Goal: Information Seeking & Learning: Learn about a topic

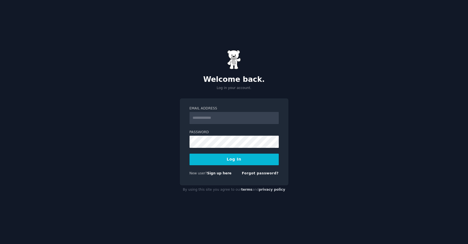
click at [213, 117] on input "Email Address" at bounding box center [233, 118] width 89 height 12
click at [218, 175] on link "Sign up here" at bounding box center [219, 174] width 24 height 4
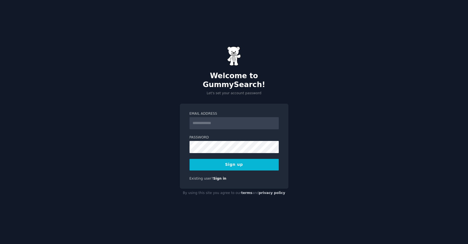
click at [202, 120] on input "Email Address" at bounding box center [233, 123] width 89 height 12
type input "**********"
click at [219, 159] on button "Sign up" at bounding box center [233, 165] width 89 height 12
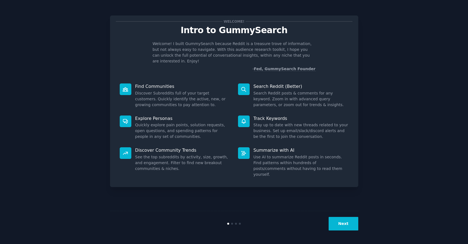
click at [342, 227] on button "Next" at bounding box center [343, 224] width 30 height 14
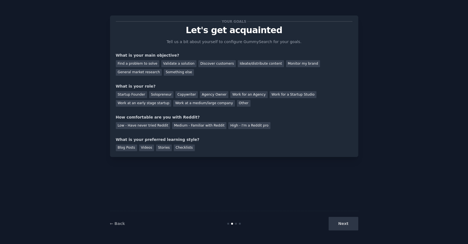
click at [343, 225] on div "Next" at bounding box center [316, 224] width 83 height 14
click at [342, 222] on div "Next" at bounding box center [316, 224] width 83 height 14
click at [339, 222] on div "Next" at bounding box center [316, 224] width 83 height 14
click at [338, 227] on div "Next" at bounding box center [316, 224] width 83 height 14
drag, startPoint x: 116, startPoint y: 56, endPoint x: 173, endPoint y: 54, distance: 56.8
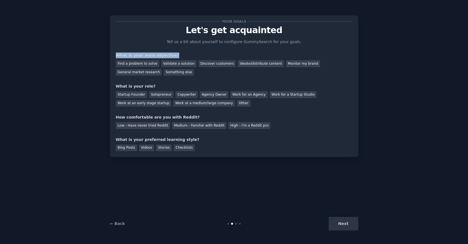
click at [173, 54] on div "What is your main objective?" at bounding box center [234, 56] width 236 height 6
click at [126, 73] on div "General market research" at bounding box center [139, 72] width 46 height 7
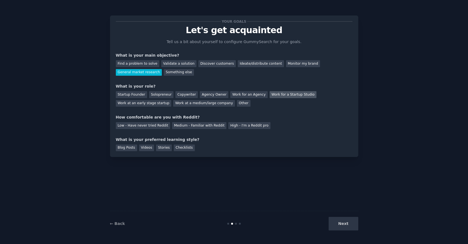
click at [289, 92] on div "Work for a Startup Studio" at bounding box center [292, 94] width 47 height 7
click at [195, 124] on div "Medium - Familiar with Reddit" at bounding box center [199, 125] width 54 height 7
click at [128, 150] on div "Blog Posts" at bounding box center [126, 148] width 21 height 7
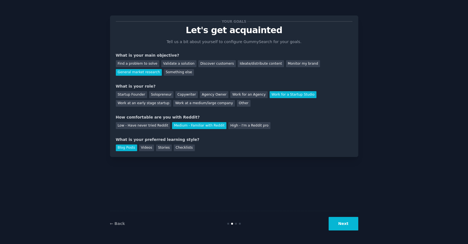
click at [345, 228] on button "Next" at bounding box center [343, 224] width 30 height 14
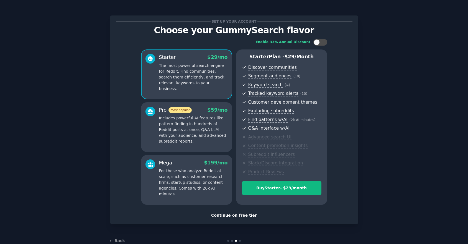
click at [228, 215] on div "Continue on free tier" at bounding box center [234, 216] width 236 height 6
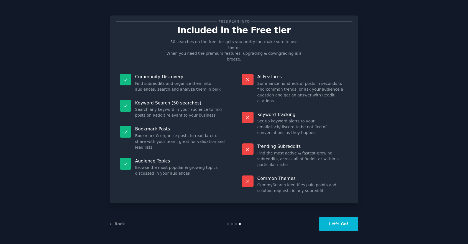
click at [339, 223] on button "Let's Go!" at bounding box center [338, 225] width 39 height 14
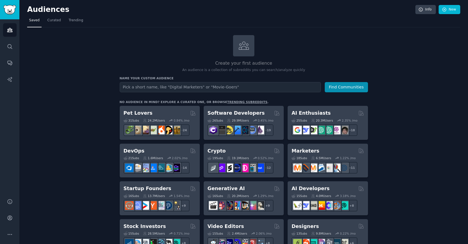
click at [152, 87] on input "text" at bounding box center [220, 87] width 201 height 10
type input "beachgoers"
click at [341, 86] on button "Find Communities" at bounding box center [345, 87] width 43 height 10
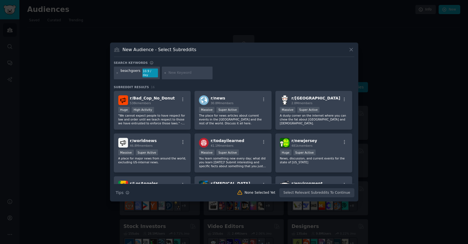
click at [187, 75] on div at bounding box center [187, 73] width 51 height 13
click at [182, 74] on input "text" at bounding box center [189, 73] width 42 height 5
type input "towel customers"
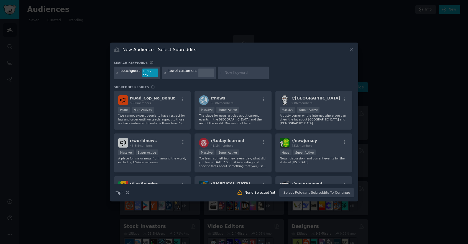
click at [228, 73] on input "text" at bounding box center [246, 73] width 42 height 5
type input "dock and bay"
click at [311, 78] on div "beachgoers 10.9 / day towel customers dock and bay" at bounding box center [234, 74] width 240 height 15
click at [349, 50] on icon at bounding box center [350, 49] width 3 height 3
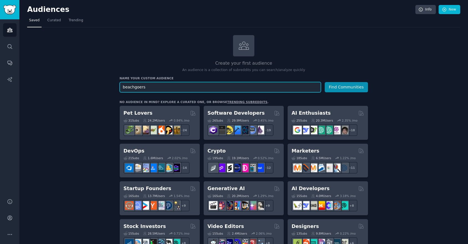
drag, startPoint x: 154, startPoint y: 89, endPoint x: 109, endPoint y: 78, distance: 47.2
click at [132, 87] on input "text" at bounding box center [220, 87] width 201 height 10
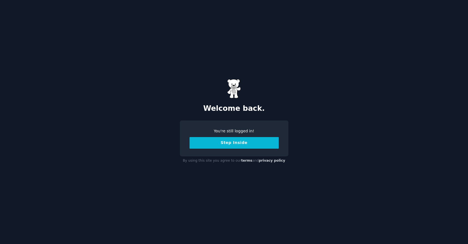
click at [240, 143] on button "Step Inside" at bounding box center [233, 143] width 89 height 12
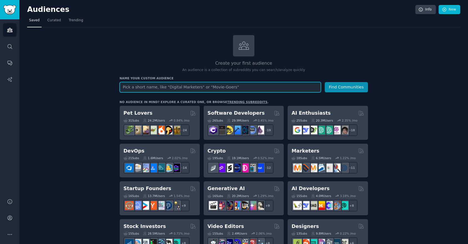
click at [210, 89] on input "text" at bounding box center [220, 87] width 201 height 10
type input "b"
click at [122, 87] on input "text" at bounding box center [220, 87] width 201 height 10
click at [135, 89] on input "text" at bounding box center [220, 87] width 201 height 10
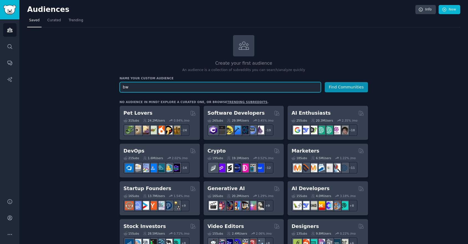
type input "b"
type input "beach goers"
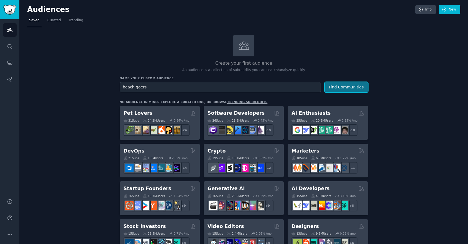
click at [339, 88] on button "Find Communities" at bounding box center [345, 87] width 43 height 10
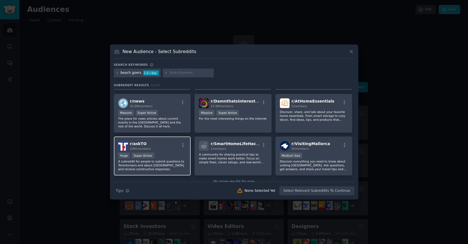
scroll to position [94, 0]
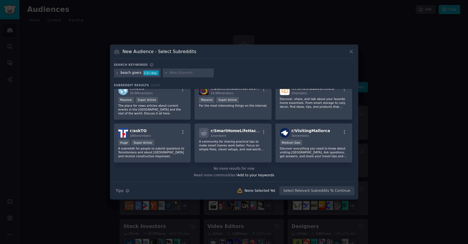
click at [413, 97] on div at bounding box center [234, 122] width 468 height 244
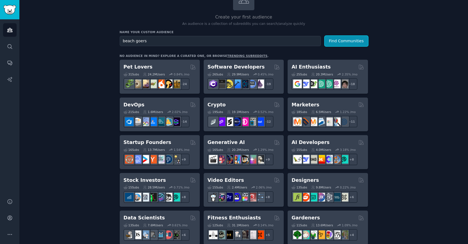
scroll to position [47, 0]
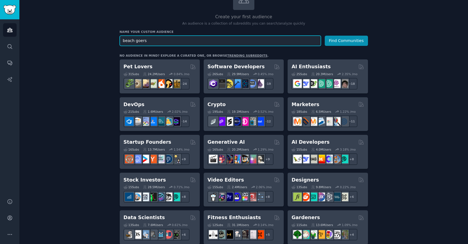
drag, startPoint x: 149, startPoint y: 42, endPoint x: 113, endPoint y: 41, distance: 36.0
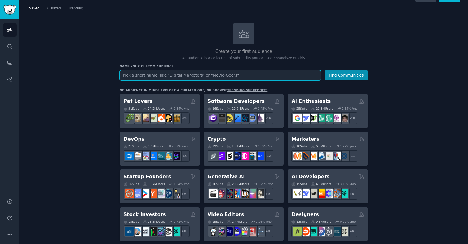
scroll to position [0, 0]
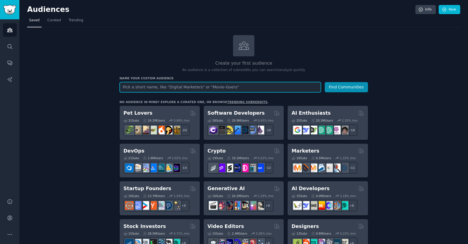
click at [128, 89] on input "text" at bounding box center [220, 87] width 201 height 10
type input "beach goers"
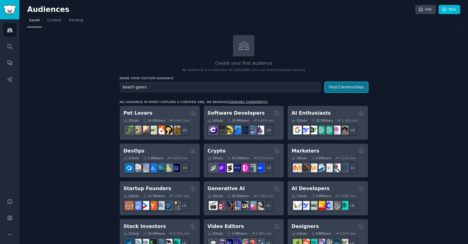
click at [342, 88] on button "Find Communities" at bounding box center [345, 87] width 43 height 10
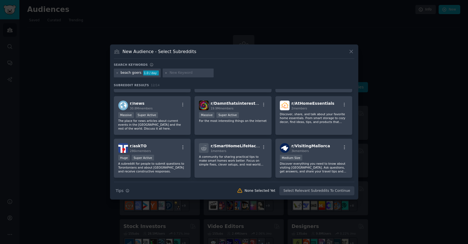
scroll to position [94, 0]
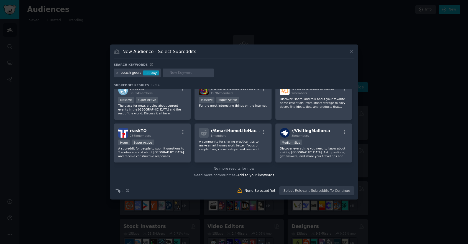
click at [135, 73] on div "beach goers" at bounding box center [130, 73] width 21 height 5
click at [118, 74] on icon at bounding box center [117, 73] width 3 height 3
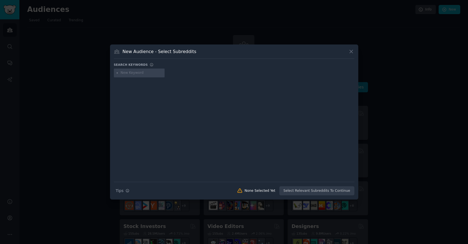
click at [128, 75] on input "text" at bounding box center [141, 73] width 42 height 5
type input "b"
type input "surfers"
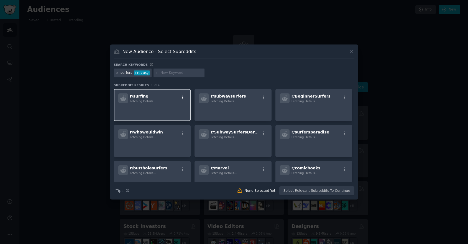
click at [183, 97] on icon "button" at bounding box center [182, 97] width 5 height 5
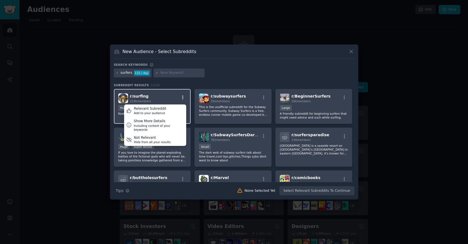
click at [183, 97] on icon "button" at bounding box center [182, 97] width 5 height 5
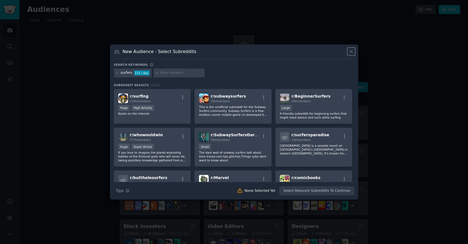
click at [353, 53] on icon at bounding box center [351, 52] width 6 height 6
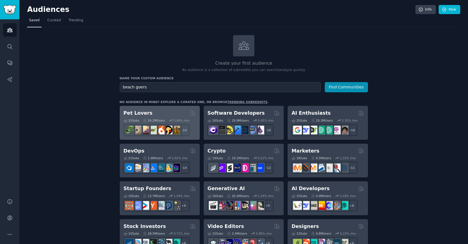
click at [148, 114] on div "Pet Lovers Curated by GummySearch" at bounding box center [159, 113] width 72 height 7
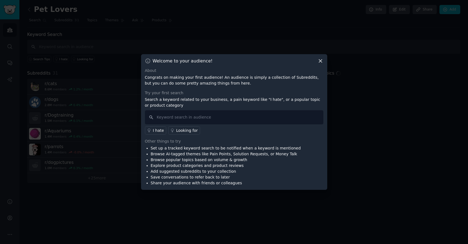
click at [322, 60] on icon at bounding box center [320, 61] width 6 height 6
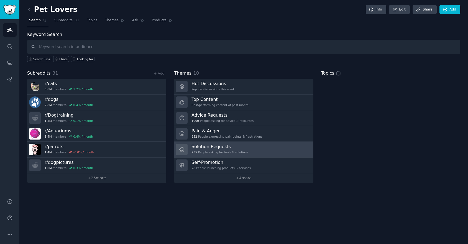
click at [213, 148] on h3 "Solution Requests" at bounding box center [219, 147] width 56 height 6
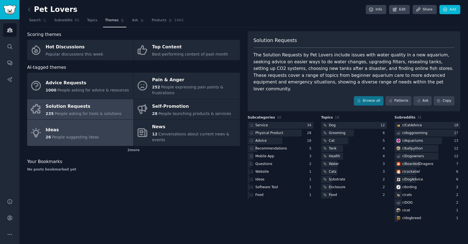
click at [74, 126] on div "Ideas" at bounding box center [72, 130] width 53 height 9
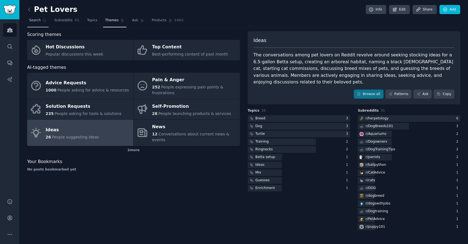
click at [37, 20] on span "Search" at bounding box center [35, 20] width 12 height 5
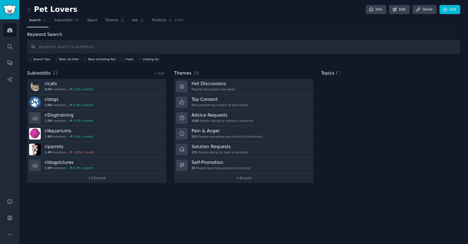
click at [71, 48] on input "text" at bounding box center [243, 47] width 433 height 14
type input "t"
type input "beach"
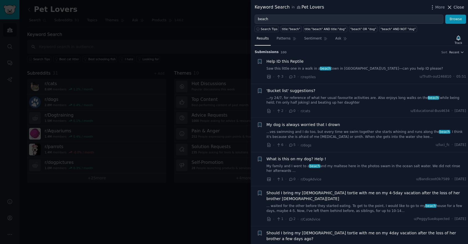
click at [450, 7] on icon at bounding box center [449, 7] width 6 height 6
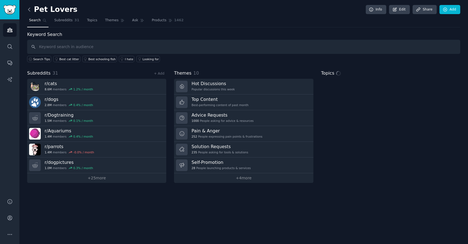
click at [30, 9] on icon at bounding box center [29, 10] width 6 height 6
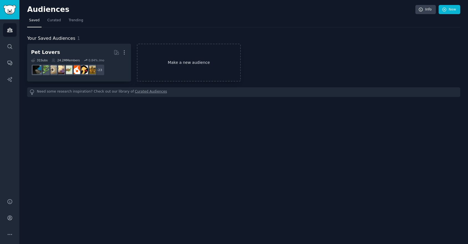
click at [166, 63] on link "Make a new audience" at bounding box center [189, 63] width 104 height 38
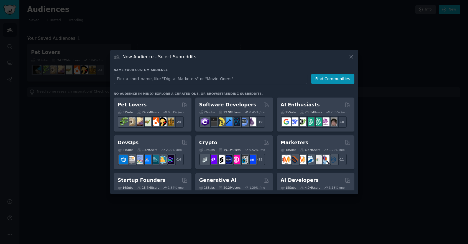
click at [140, 79] on input "text" at bounding box center [210, 79] width 193 height 10
type input "beach"
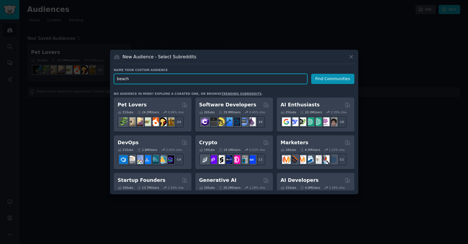
click at [138, 77] on input "beach" at bounding box center [210, 79] width 193 height 10
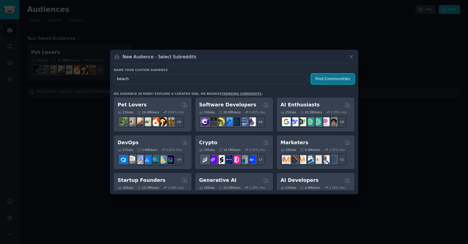
click at [323, 81] on button "Find Communities" at bounding box center [332, 79] width 43 height 10
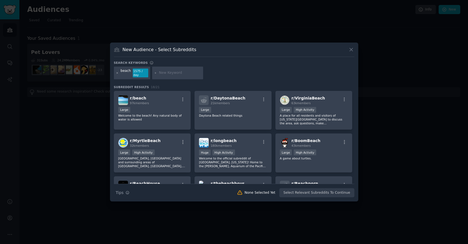
click at [118, 73] on icon at bounding box center [117, 73] width 3 height 3
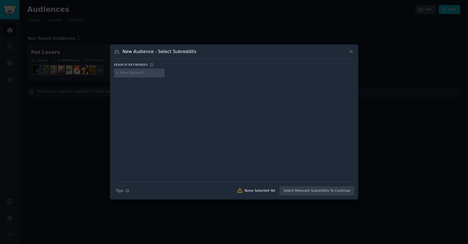
click at [132, 66] on h3 "Search keywords" at bounding box center [131, 65] width 34 height 4
click at [134, 72] on input "text" at bounding box center [141, 73] width 42 height 5
type input "surfer"
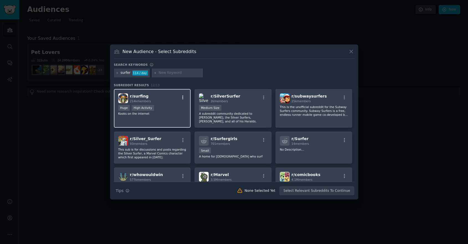
click at [184, 97] on icon "button" at bounding box center [182, 97] width 5 height 5
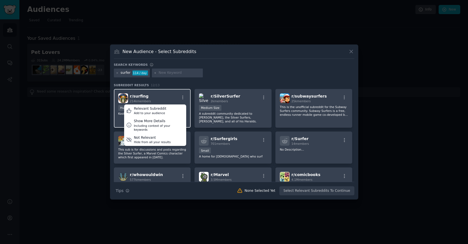
click at [164, 96] on div "r/ surfing 214k members Relevant Subreddit Add to your audience Show More Detai…" at bounding box center [152, 99] width 68 height 10
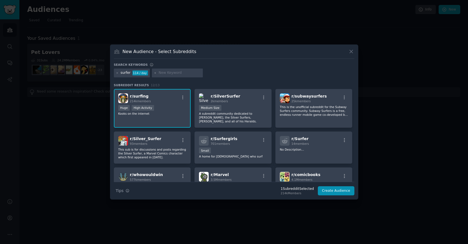
click at [152, 96] on div "r/ surfing 214k members" at bounding box center [152, 99] width 68 height 10
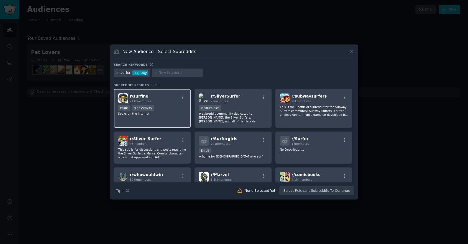
click at [152, 96] on div "r/ surfing 214k members" at bounding box center [152, 99] width 68 height 10
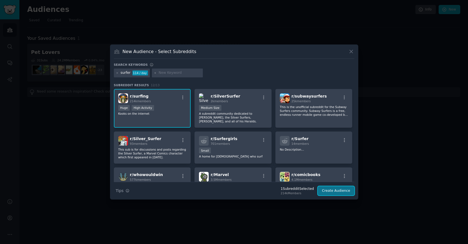
click at [333, 187] on button "Create Audience" at bounding box center [336, 191] width 37 height 9
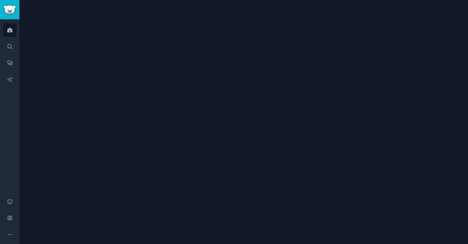
click at [329, 194] on div at bounding box center [243, 122] width 448 height 244
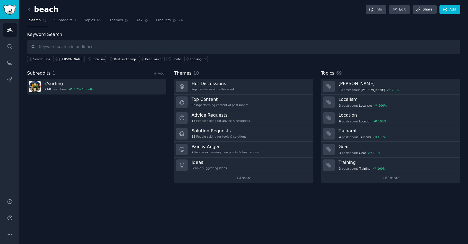
click at [50, 47] on input "text" at bounding box center [243, 47] width 433 height 14
type input "b"
type input "sun worshippers"
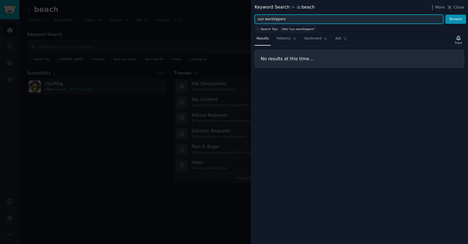
drag, startPoint x: 288, startPoint y: 20, endPoint x: 265, endPoint y: 20, distance: 23.5
click at [265, 20] on input "sun worshippers" at bounding box center [348, 19] width 189 height 9
click at [445, 15] on button "Browse" at bounding box center [455, 19] width 21 height 9
click at [284, 20] on input "sun bathing" at bounding box center [348, 19] width 189 height 9
drag, startPoint x: 285, startPoint y: 21, endPoint x: 246, endPoint y: 21, distance: 39.0
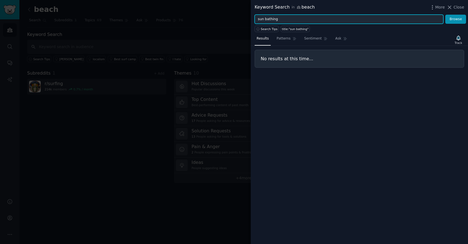
click at [246, 21] on div "Keyword Search in beach More Close sun bathing Browse Search Tips title:"sun ba…" at bounding box center [234, 122] width 468 height 244
paste input "Travel Enthusiasts"
type input "Travel Enthusiasts"
click at [445, 15] on button "Browse" at bounding box center [455, 19] width 21 height 9
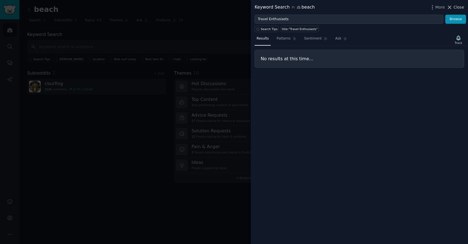
click at [454, 7] on span "Close" at bounding box center [458, 7] width 11 height 6
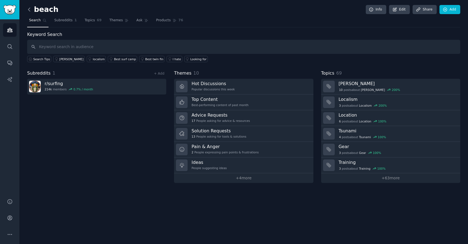
click at [30, 8] on icon at bounding box center [29, 10] width 6 height 6
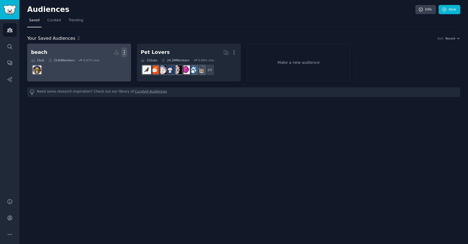
click at [122, 53] on icon "button" at bounding box center [124, 53] width 6 height 6
click at [95, 62] on dd at bounding box center [79, 70] width 96 height 16
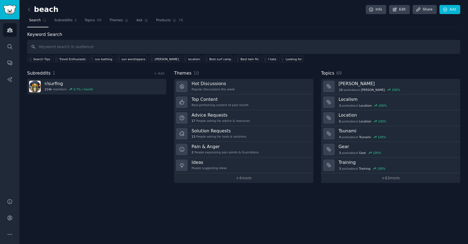
click at [71, 48] on input "text" at bounding box center [243, 47] width 433 height 14
type input "Travel Enthusiasts"
click at [159, 74] on link "+ Add" at bounding box center [159, 74] width 11 height 4
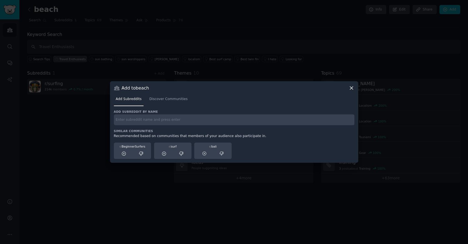
click at [136, 121] on input "text" at bounding box center [234, 120] width 240 height 11
paste input "Travel Enthusiasts"
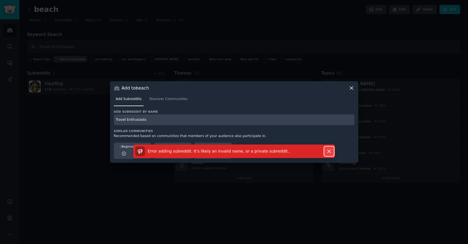
click at [329, 150] on icon "button" at bounding box center [329, 152] width 6 height 6
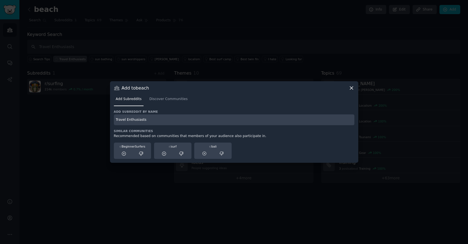
drag, startPoint x: 149, startPoint y: 120, endPoint x: 127, endPoint y: 119, distance: 22.4
click at [127, 119] on input "Travel Enthusiasts" at bounding box center [234, 120] width 240 height 11
type input "Travel"
click at [158, 100] on span "Discover Communities" at bounding box center [168, 99] width 38 height 5
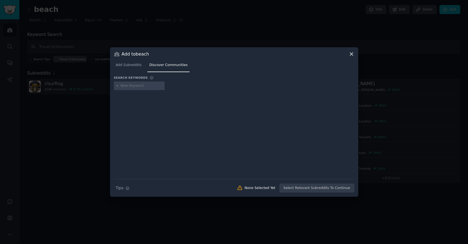
click at [132, 87] on input "text" at bounding box center [141, 86] width 42 height 5
type input "Travel Enthusiasts"
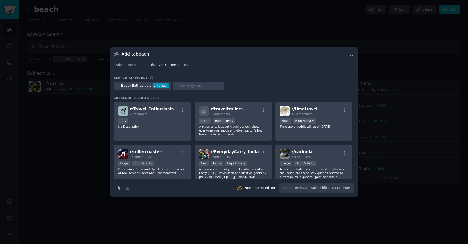
click at [116, 86] on icon at bounding box center [117, 85] width 3 height 3
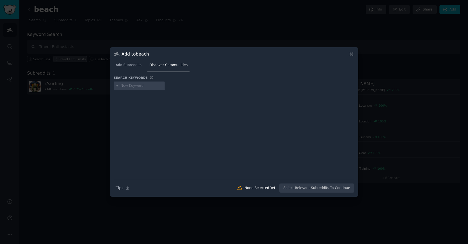
click at [141, 87] on input "text" at bounding box center [141, 86] width 42 height 5
type input "travellers"
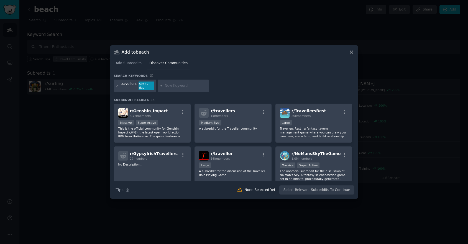
click at [117, 86] on icon at bounding box center [117, 85] width 3 height 3
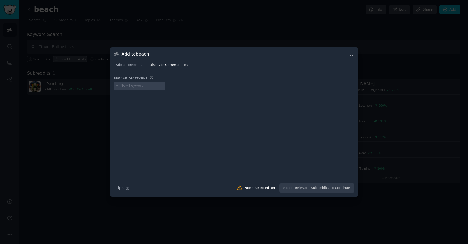
click at [130, 87] on input "text" at bounding box center [141, 86] width 42 height 5
type input "travel"
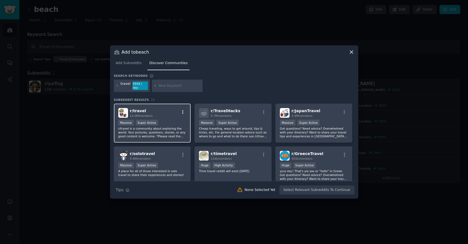
click at [182, 111] on icon "button" at bounding box center [182, 112] width 5 height 5
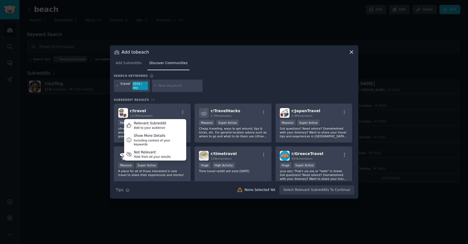
click at [234, 80] on div "travel 5934 / day" at bounding box center [234, 87] width 240 height 15
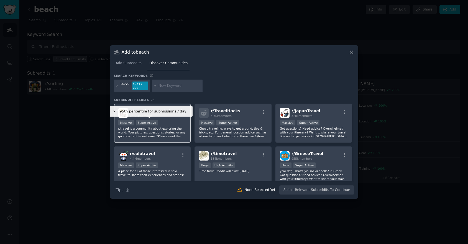
click at [145, 124] on div "Super Active" at bounding box center [147, 123] width 22 height 6
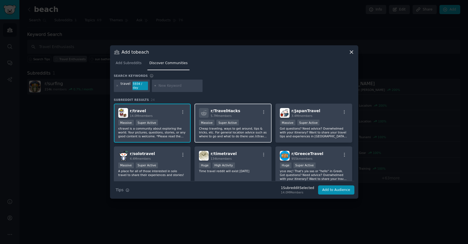
click at [254, 123] on div "Massive Super Active" at bounding box center [233, 123] width 68 height 7
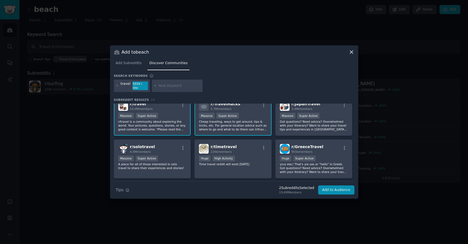
scroll to position [12, 0]
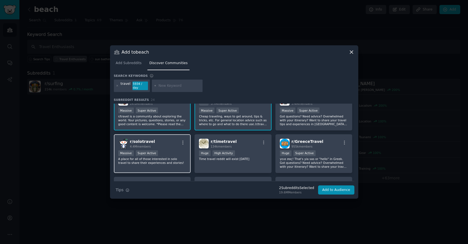
click at [174, 161] on p "A place for all of those interested in solo travel to share their experiences a…" at bounding box center [152, 161] width 68 height 8
click at [328, 192] on button "Add to Audience" at bounding box center [336, 190] width 36 height 9
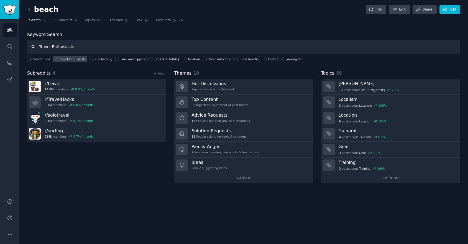
click at [61, 47] on input "Travel Enthusiasts" at bounding box center [243, 47] width 433 height 14
click at [94, 50] on input "Travel Enthusiasts" at bounding box center [243, 47] width 433 height 14
drag, startPoint x: 81, startPoint y: 47, endPoint x: 20, endPoint y: 45, distance: 60.9
click at [20, 45] on div "beach Info Edit Share Add Search Subreddits 4 Topics 69 Themes Ask Products 76 …" at bounding box center [243, 122] width 448 height 244
paste input "Outdoor Adventurer"
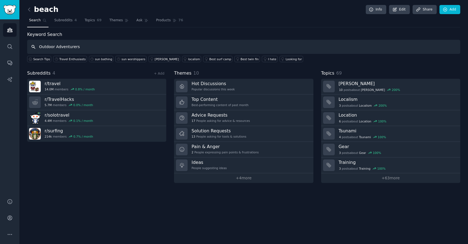
type input "Outdoor Adventurers"
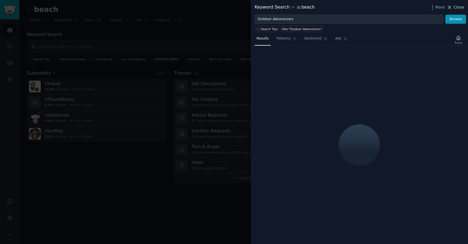
click at [455, 7] on span "Close" at bounding box center [458, 7] width 11 height 6
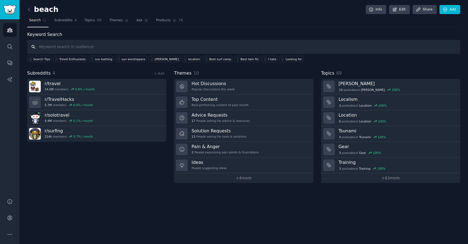
click at [61, 48] on input "text" at bounding box center [243, 47] width 433 height 14
click at [66, 20] on span "Subreddits" at bounding box center [63, 20] width 18 height 5
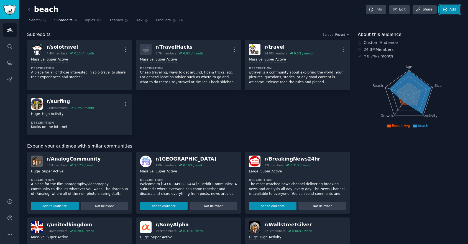
click at [444, 9] on icon at bounding box center [444, 9] width 5 height 5
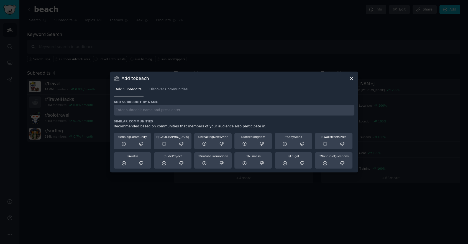
click at [179, 109] on input "text" at bounding box center [234, 110] width 240 height 11
paste input "Outdoor Adventurers"
type input "Outdoor Adventurers"
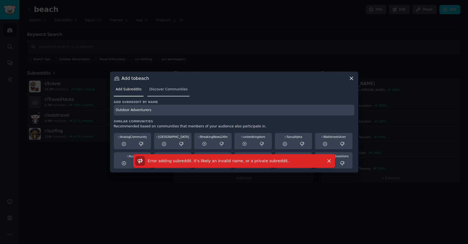
click at [157, 92] on link "Discover Communities" at bounding box center [168, 90] width 42 height 11
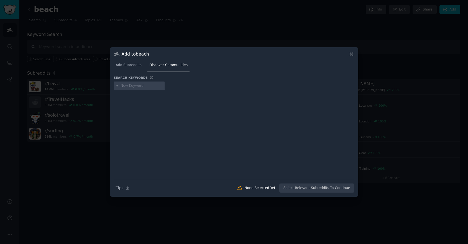
click at [138, 86] on input "text" at bounding box center [141, 86] width 42 height 5
type input "Outdoor Adventurers"
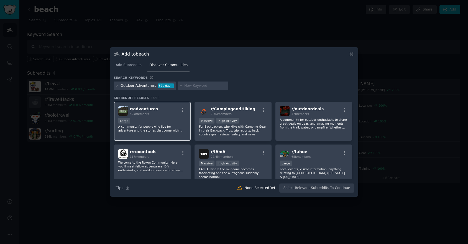
click at [171, 114] on div "r/ adventures 42k members" at bounding box center [152, 111] width 68 height 10
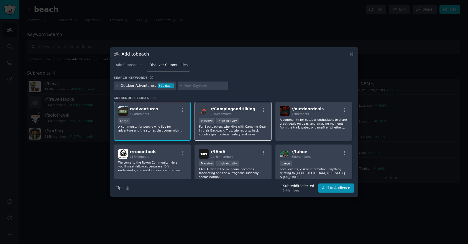
click at [253, 115] on div "r/ CampingandHiking 2.7M members" at bounding box center [233, 111] width 68 height 10
click at [329, 187] on button "Add to Audience" at bounding box center [336, 188] width 36 height 9
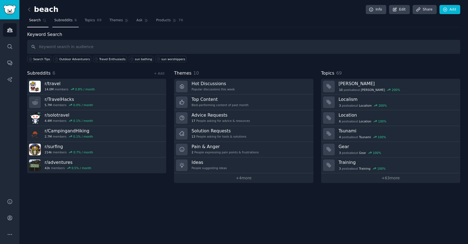
click at [64, 20] on span "Subreddits" at bounding box center [63, 20] width 18 height 5
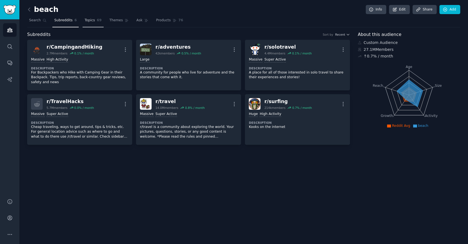
click at [93, 23] on span "Topics" at bounding box center [89, 20] width 10 height 5
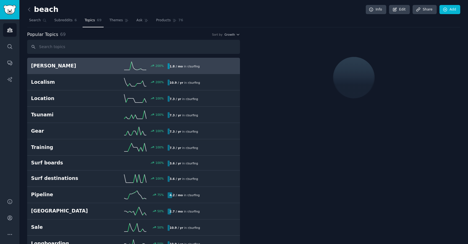
click at [75, 64] on h2 "Eddie" at bounding box center [65, 66] width 68 height 7
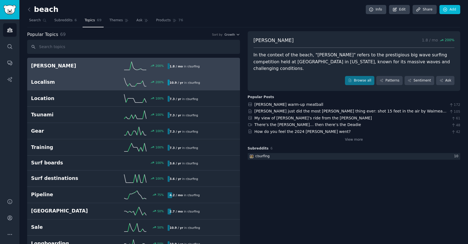
click at [40, 83] on h2 "Localism" at bounding box center [65, 82] width 68 height 7
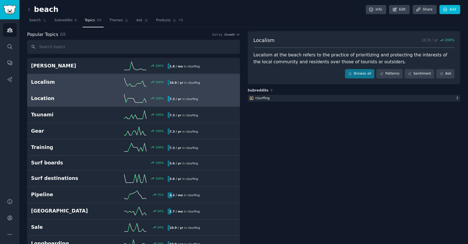
click at [41, 99] on h2 "Location" at bounding box center [65, 98] width 68 height 7
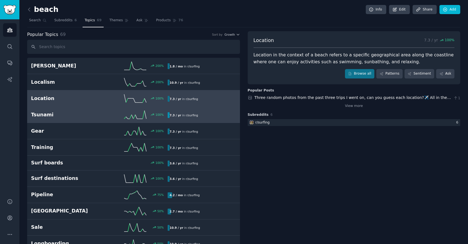
click at [43, 120] on link "Tsunami 100 % 7.3 / yr in r/ surfing" at bounding box center [133, 115] width 213 height 16
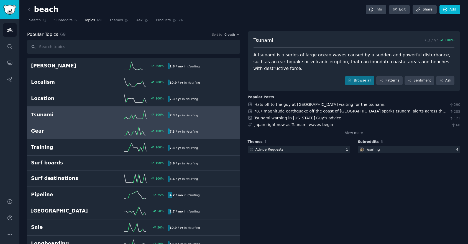
click at [38, 132] on h2 "Gear" at bounding box center [65, 131] width 68 height 7
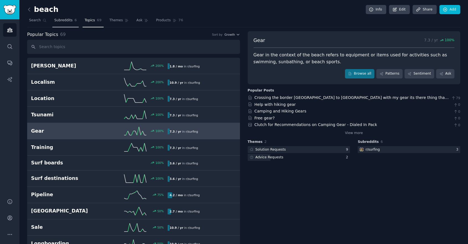
click at [62, 21] on span "Subreddits" at bounding box center [63, 20] width 18 height 5
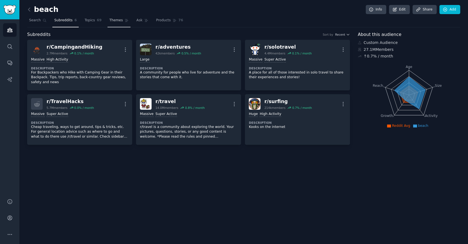
click at [122, 20] on span "Themes" at bounding box center [116, 20] width 14 height 5
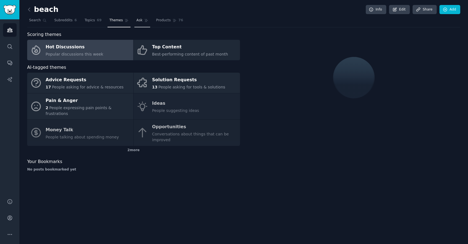
click at [139, 21] on span "Ask" at bounding box center [139, 20] width 6 height 5
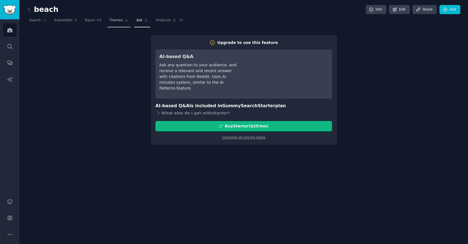
click at [115, 21] on span "Themes" at bounding box center [116, 20] width 14 height 5
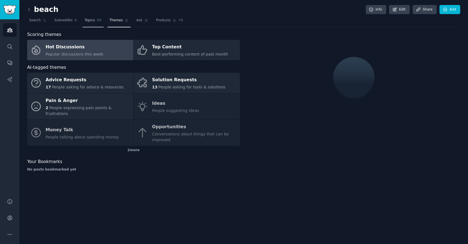
click at [93, 22] on span "Topics" at bounding box center [89, 20] width 10 height 5
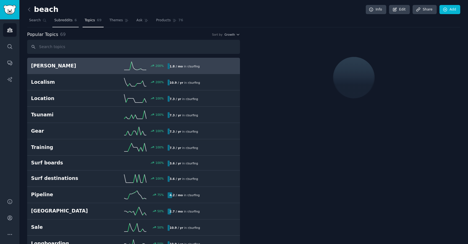
click at [67, 23] on link "Subreddits 6" at bounding box center [65, 21] width 26 height 11
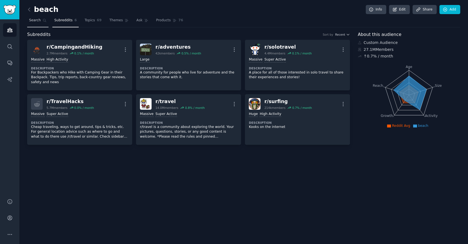
click at [37, 22] on span "Search" at bounding box center [35, 20] width 12 height 5
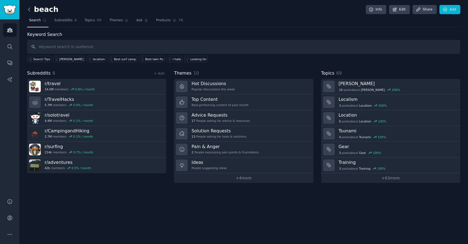
click at [28, 10] on icon at bounding box center [29, 10] width 6 height 6
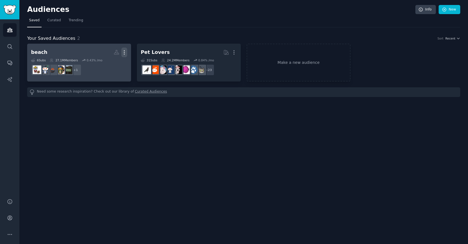
click at [125, 53] on icon "button" at bounding box center [124, 53] width 6 height 6
click at [109, 55] on p "View" at bounding box center [107, 54] width 9 height 6
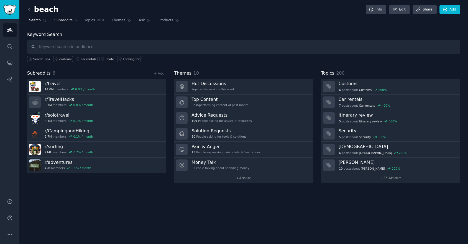
click at [59, 22] on span "Subreddits" at bounding box center [63, 20] width 18 height 5
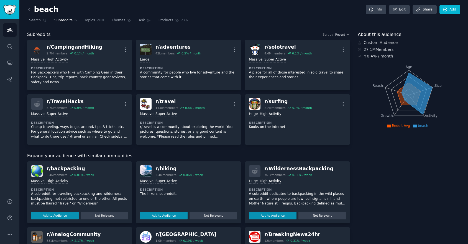
click at [65, 21] on span "Subreddits" at bounding box center [63, 20] width 18 height 5
click at [453, 8] on link "Add" at bounding box center [449, 9] width 21 height 9
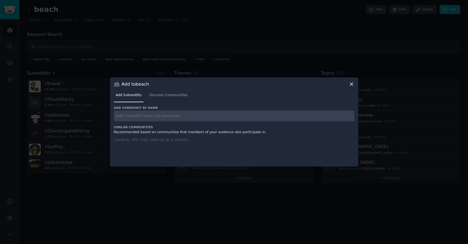
click at [142, 114] on input "text" at bounding box center [234, 116] width 240 height 11
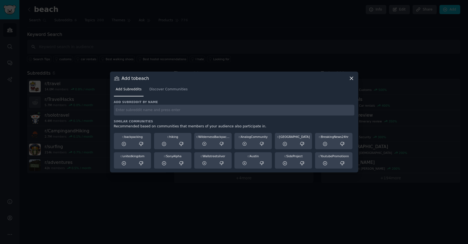
paste input "Fitness and Wellness Enthusiasts"
type input "Fitness and Wellness Enthusiasts"
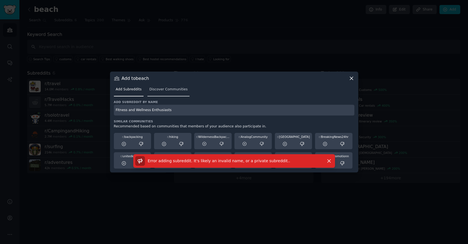
click at [165, 91] on span "Discover Communities" at bounding box center [168, 89] width 38 height 5
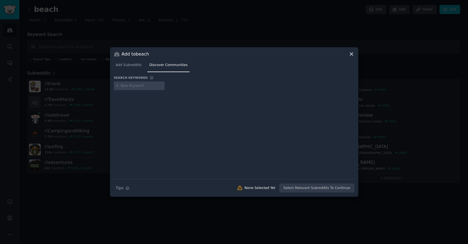
click at [140, 87] on input "text" at bounding box center [141, 86] width 42 height 5
type input "Fitness and Wellness Enthusiasts"
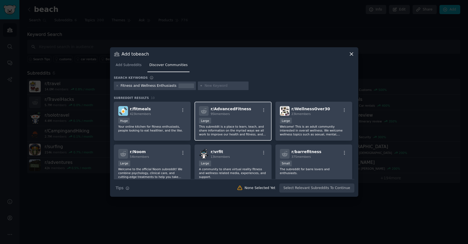
click at [257, 110] on div "r/ AdvancedFitness 95k members" at bounding box center [233, 111] width 68 height 10
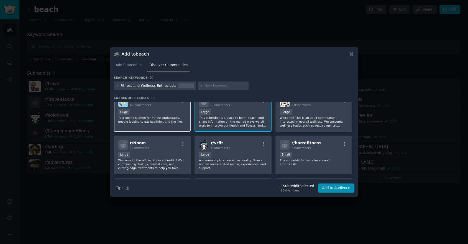
scroll to position [9, 0]
click at [166, 111] on div "Huge" at bounding box center [152, 112] width 68 height 7
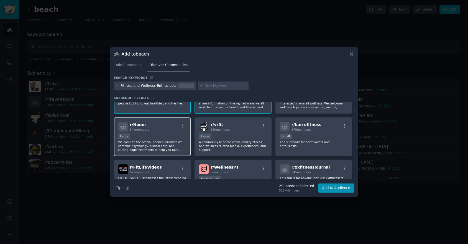
scroll to position [0, 0]
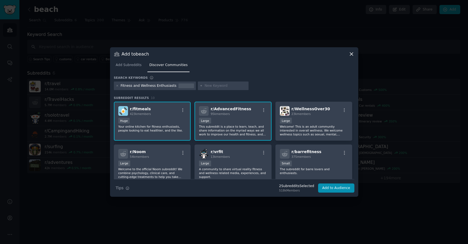
click at [138, 85] on div "Fitness and Wellness Enthusiasts" at bounding box center [148, 86] width 56 height 5
drag, startPoint x: 134, startPoint y: 84, endPoint x: 172, endPoint y: 84, distance: 38.2
click at [172, 84] on div "Fitness and Wellness Enthusiasts" at bounding box center [148, 86] width 56 height 5
click at [205, 86] on input "text" at bounding box center [225, 86] width 42 height 5
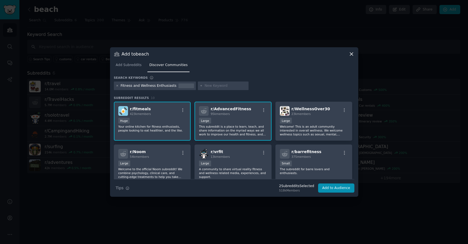
click at [117, 85] on icon at bounding box center [117, 85] width 3 height 3
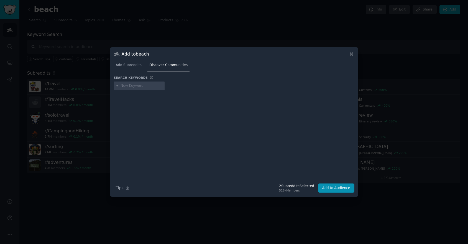
click at [130, 85] on input "text" at bounding box center [141, 86] width 42 height 5
type input "fitness"
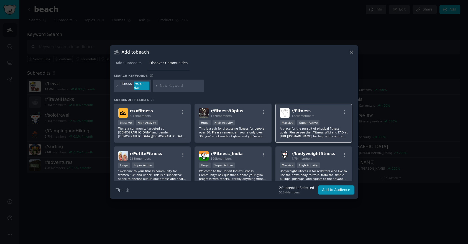
click at [329, 119] on div "r/ Fitness 12.4M members Massive Super Active A place for the pursuit of physic…" at bounding box center [313, 123] width 77 height 39
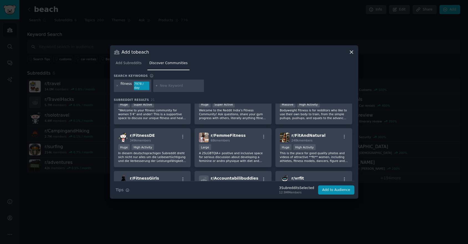
scroll to position [68, 0]
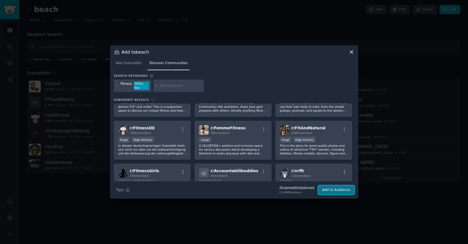
click at [339, 190] on button "Add to Audience" at bounding box center [336, 190] width 36 height 9
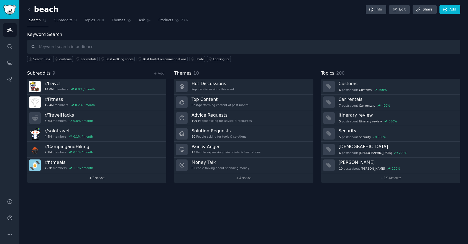
click at [97, 177] on link "+ 3 more" at bounding box center [96, 179] width 139 height 10
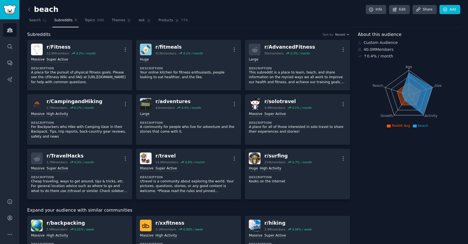
click at [68, 22] on span "Subreddits" at bounding box center [63, 20] width 18 height 5
click at [448, 9] on link "Add" at bounding box center [449, 9] width 21 height 9
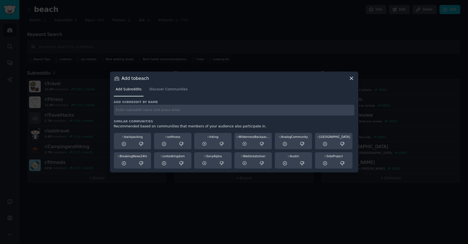
click at [133, 114] on input "text" at bounding box center [234, 110] width 240 height 11
paste input "Wellness"
type input "Wellness"
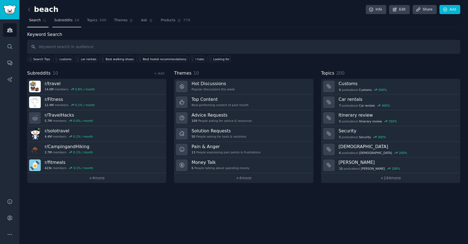
click at [66, 22] on span "Subreddits" at bounding box center [63, 20] width 18 height 5
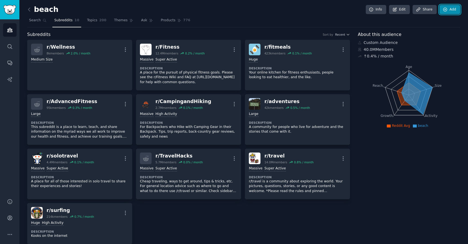
click at [446, 12] on link "Add" at bounding box center [449, 9] width 21 height 9
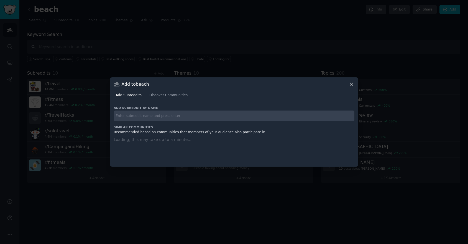
click at [152, 117] on input "text" at bounding box center [234, 116] width 240 height 11
paste input "Wellness"
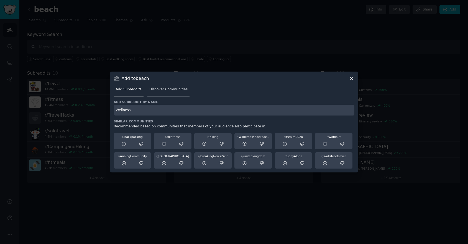
type input "Wellness"
click at [162, 90] on span "Discover Communities" at bounding box center [168, 89] width 38 height 5
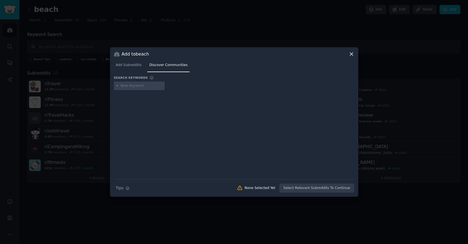
click at [133, 85] on input "text" at bounding box center [141, 86] width 42 height 5
type input "Wellness"
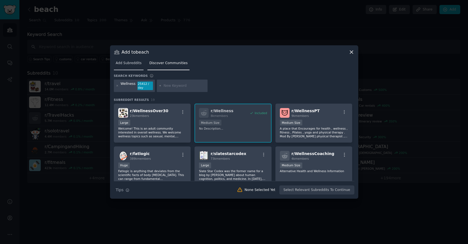
click at [123, 62] on span "Add Subreddits" at bounding box center [129, 63] width 26 height 5
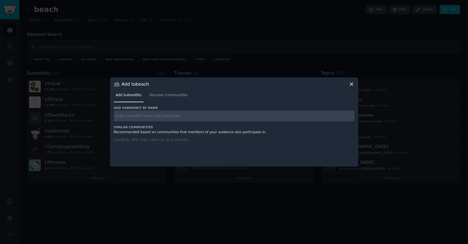
click at [141, 121] on input "text" at bounding box center [234, 116] width 240 height 11
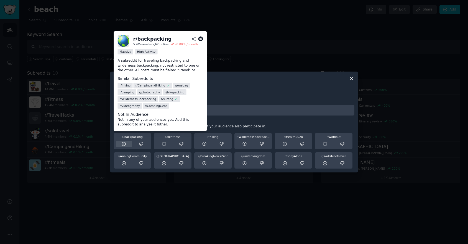
click at [124, 143] on icon at bounding box center [123, 144] width 5 height 5
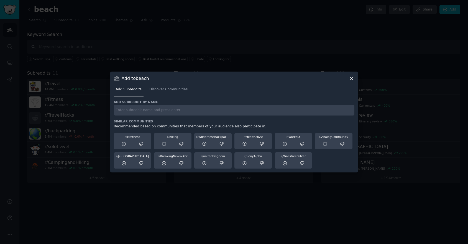
click at [139, 110] on input "text" at bounding box center [234, 110] width 240 height 11
click at [154, 112] on input "wellness" at bounding box center [234, 110] width 240 height 11
type input "wellness"
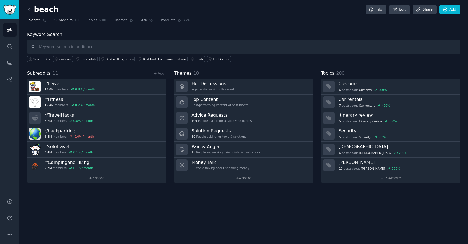
click at [65, 19] on span "Subreddits" at bounding box center [63, 20] width 18 height 5
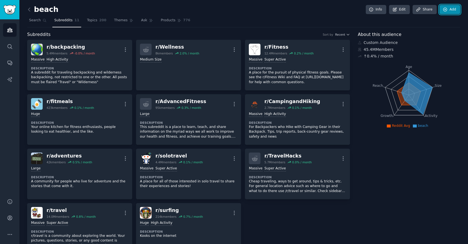
click at [453, 9] on link "Add" at bounding box center [449, 9] width 21 height 9
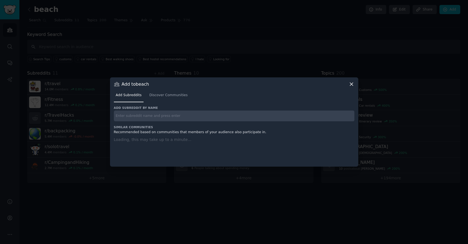
click at [145, 116] on input "text" at bounding box center [234, 116] width 240 height 11
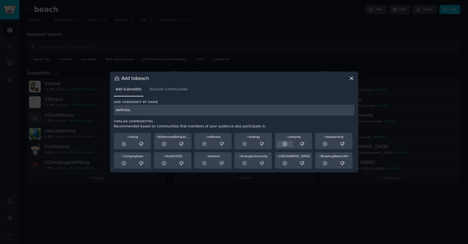
type input "wellness"
click at [285, 143] on icon at bounding box center [284, 144] width 5 height 5
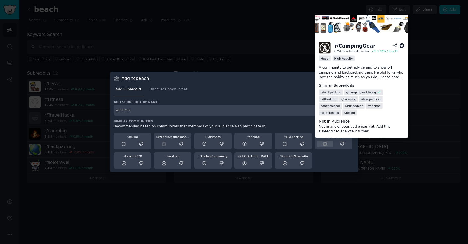
click at [325, 145] on icon at bounding box center [324, 144] width 5 height 5
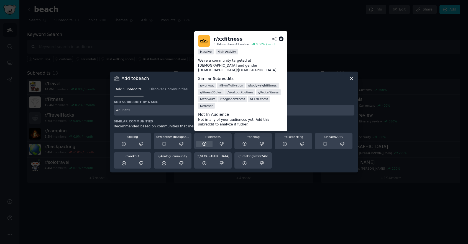
click at [204, 143] on icon at bounding box center [204, 144] width 5 height 5
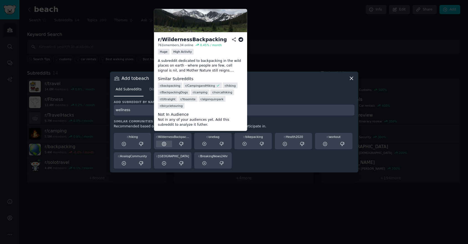
click at [165, 145] on icon at bounding box center [164, 144] width 4 height 4
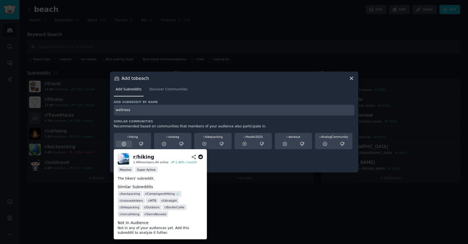
click at [125, 142] on icon at bounding box center [123, 144] width 5 height 5
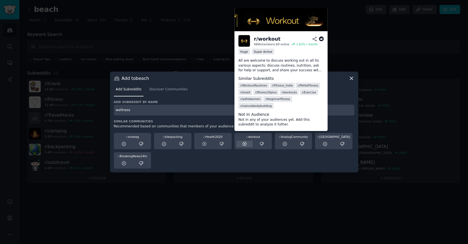
click at [245, 142] on icon at bounding box center [244, 144] width 5 height 5
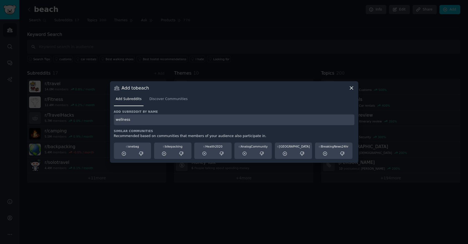
click at [173, 120] on input "wellness" at bounding box center [234, 120] width 240 height 11
click at [167, 99] on span "Discover Communities" at bounding box center [168, 99] width 38 height 5
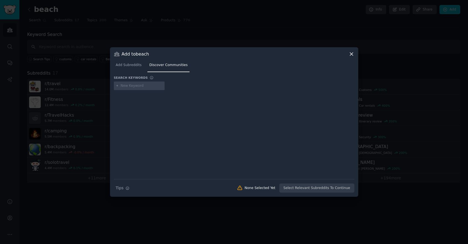
click at [131, 87] on input "text" at bounding box center [141, 86] width 42 height 5
type input "Wellness"
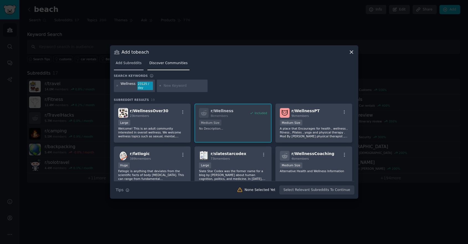
click at [128, 64] on span "Add Subreddits" at bounding box center [129, 63] width 26 height 5
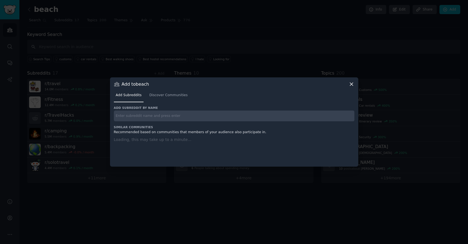
click at [351, 87] on div "Add Subreddits Discover Communities" at bounding box center [234, 96] width 240 height 19
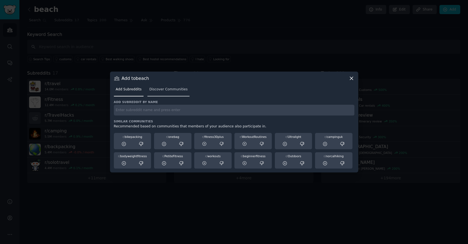
click at [183, 87] on link "Discover Communities" at bounding box center [168, 90] width 42 height 11
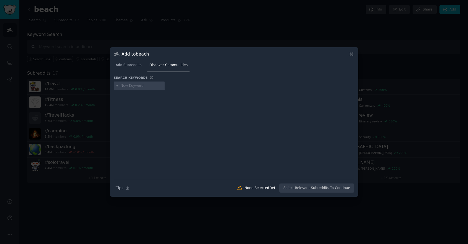
click at [134, 87] on input "text" at bounding box center [141, 86] width 42 height 5
type input "Eco-Conscious"
click at [174, 87] on input "text" at bounding box center [194, 86] width 42 height 5
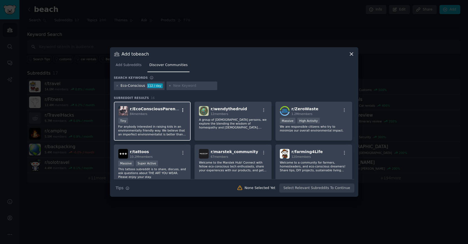
click at [182, 111] on icon "button" at bounding box center [182, 110] width 5 height 5
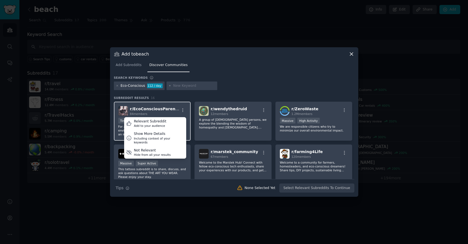
click at [160, 111] on span "r/ EcoConsciousParenting" at bounding box center [157, 109] width 54 height 4
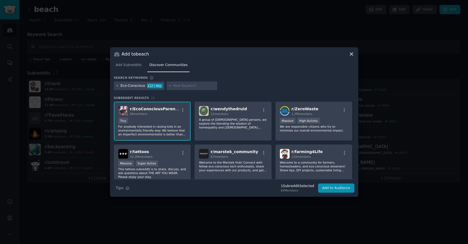
click at [117, 87] on icon at bounding box center [117, 85] width 3 height 3
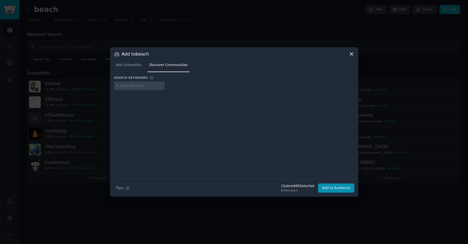
click at [135, 87] on input "text" at bounding box center [141, 86] width 42 height 5
type input "sustainable products"
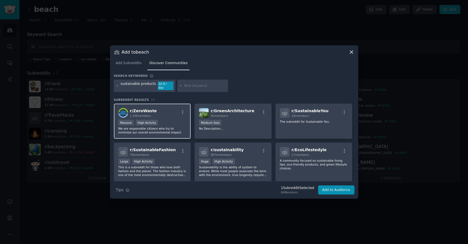
click at [172, 122] on div "Massive High Activity" at bounding box center [152, 123] width 68 height 7
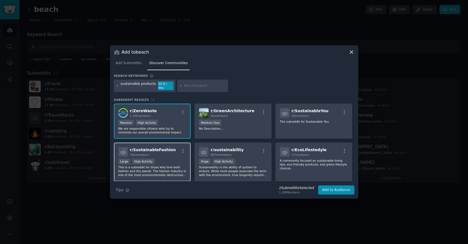
click at [176, 154] on div "r/ SustainableFashion 70k members" at bounding box center [152, 152] width 68 height 10
click at [329, 188] on button "Add to Audience" at bounding box center [336, 190] width 36 height 9
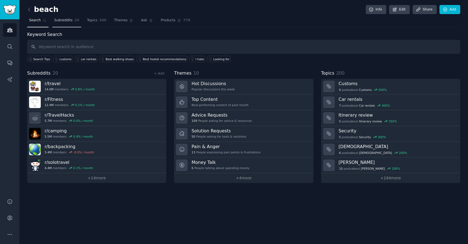
click at [68, 22] on span "Subreddits" at bounding box center [63, 20] width 18 height 5
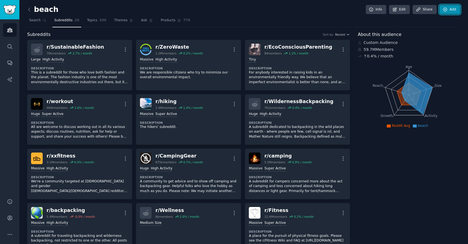
click at [452, 11] on link "Add" at bounding box center [449, 9] width 21 height 9
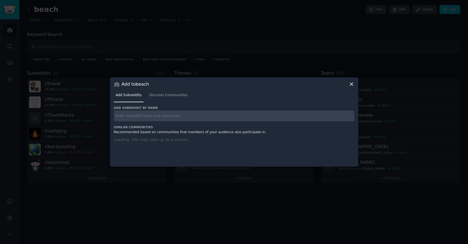
click at [135, 117] on input "text" at bounding box center [234, 116] width 240 height 11
click at [160, 97] on span "Discover Communities" at bounding box center [168, 95] width 38 height 5
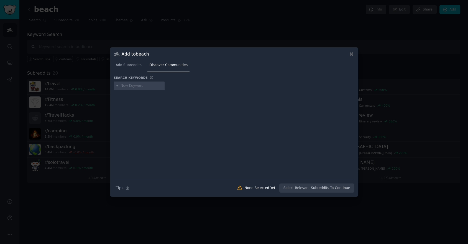
click at [137, 88] on div at bounding box center [139, 86] width 51 height 9
click at [133, 88] on div at bounding box center [139, 86] width 51 height 9
click at [127, 87] on input "text" at bounding box center [141, 86] width 42 height 5
type input "eco"
type input "sustainable\"
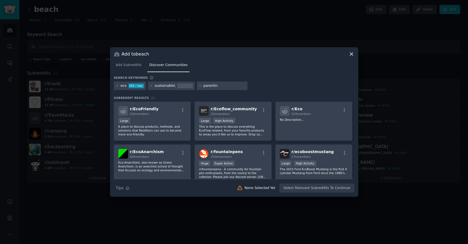
type input "parenting"
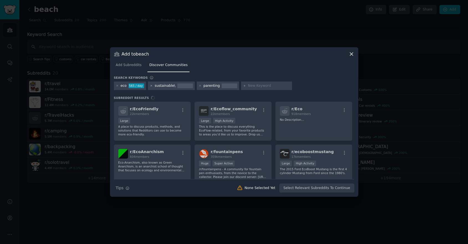
click at [151, 85] on icon at bounding box center [151, 85] width 3 height 3
click at [203, 87] on input "text" at bounding box center [220, 86] width 42 height 5
type input "sustainable"
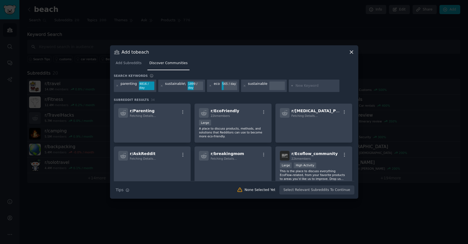
click at [157, 117] on div "r/ Parenting Fetching Details..." at bounding box center [152, 113] width 68 height 10
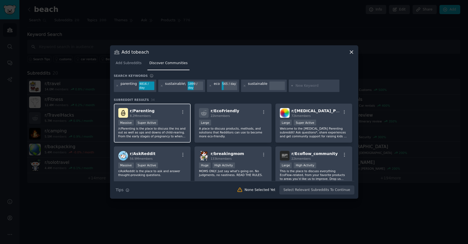
click at [168, 122] on div "Massive Super Active" at bounding box center [152, 123] width 68 height 7
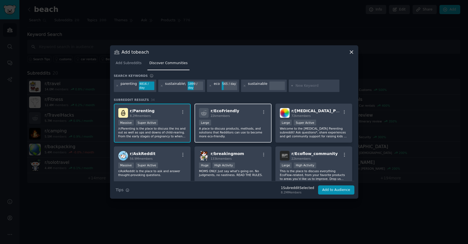
click at [246, 124] on div "Large" at bounding box center [233, 123] width 68 height 7
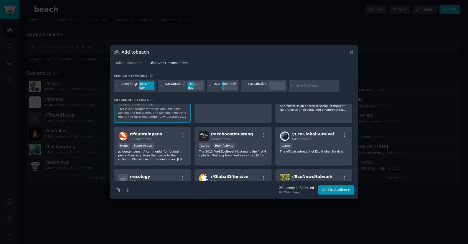
scroll to position [110, 0]
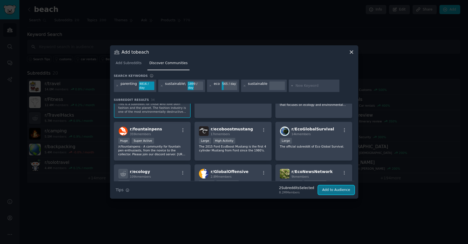
click at [331, 191] on button "Add to Audience" at bounding box center [336, 190] width 36 height 9
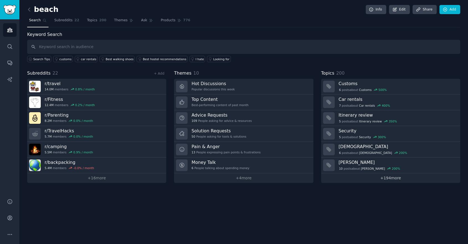
click at [391, 179] on link "+ 194 more" at bounding box center [390, 179] width 139 height 10
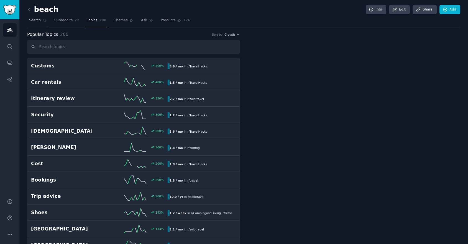
click at [35, 23] on span "Search" at bounding box center [35, 20] width 12 height 5
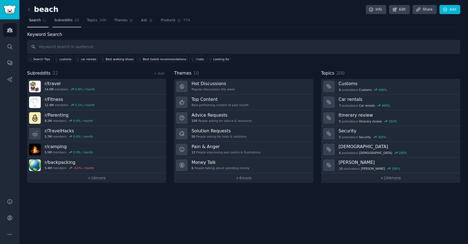
click at [74, 19] on span "22" at bounding box center [76, 20] width 5 height 5
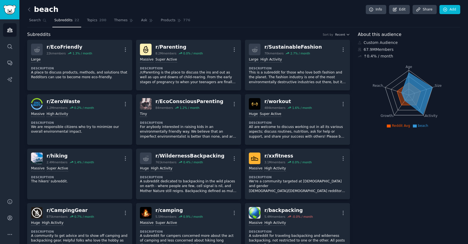
click at [69, 21] on span "Subreddits" at bounding box center [63, 20] width 18 height 5
click at [446, 11] on link "Add" at bounding box center [449, 9] width 21 height 9
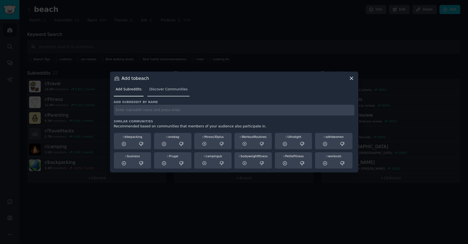
click at [167, 89] on span "Discover Communities" at bounding box center [168, 89] width 38 height 5
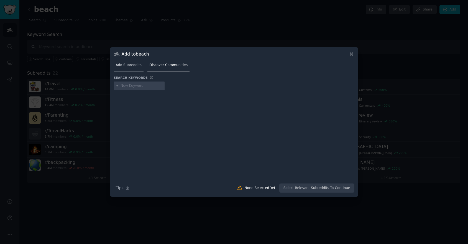
click at [133, 65] on span "Add Subreddits" at bounding box center [129, 65] width 26 height 5
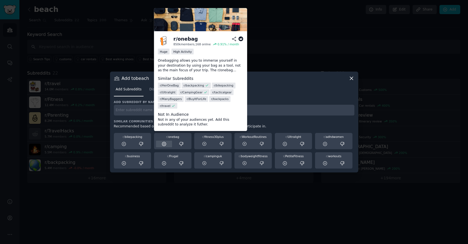
click at [163, 144] on icon at bounding box center [163, 144] width 5 height 5
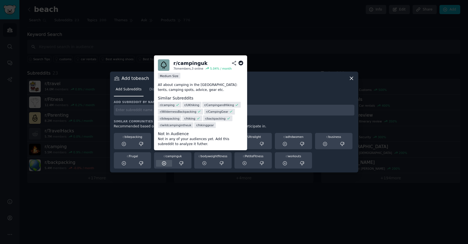
click at [165, 162] on icon at bounding box center [163, 163] width 5 height 5
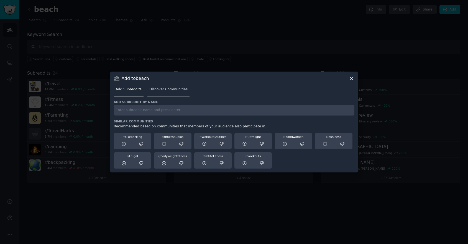
click at [162, 92] on link "Discover Communities" at bounding box center [168, 90] width 42 height 11
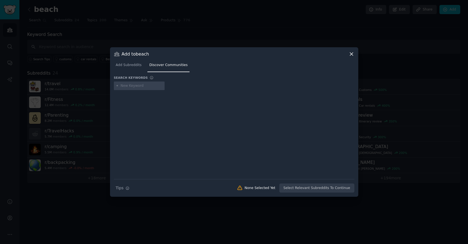
click at [133, 86] on input "text" at bounding box center [141, 86] width 42 height 5
type input "backpacker"
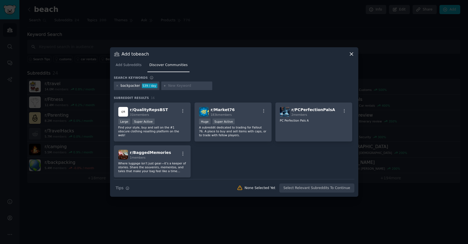
scroll to position [171, 0]
click at [116, 86] on icon at bounding box center [117, 85] width 3 height 3
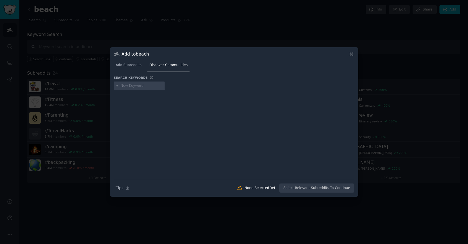
click at [128, 88] on input "text" at bounding box center [141, 86] width 42 height 5
type input "towel"
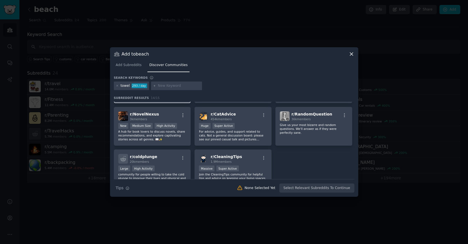
scroll to position [128, 0]
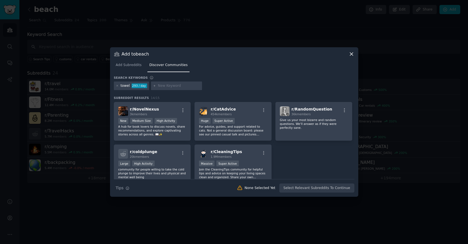
click at [115, 86] on div "towel 293 / day" at bounding box center [131, 86] width 35 height 9
click at [117, 85] on icon at bounding box center [117, 85] width 3 height 3
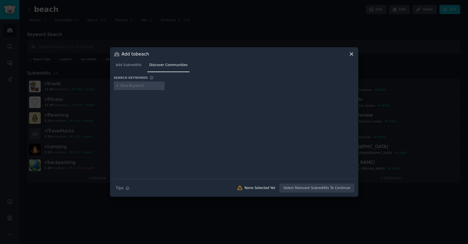
click at [135, 86] on input "text" at bounding box center [141, 86] width 42 height 5
type input "sunbathing"
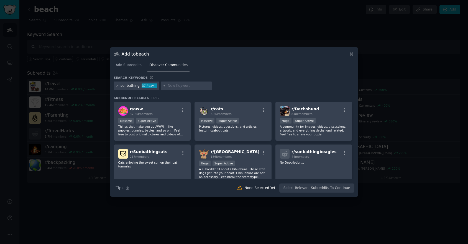
click at [116, 85] on icon at bounding box center [117, 85] width 3 height 3
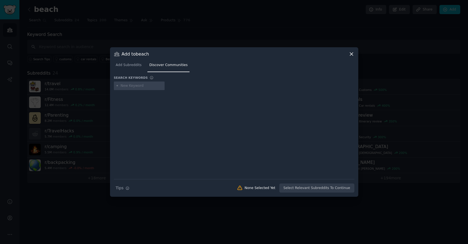
click at [125, 87] on input "text" at bounding box center [141, 86] width 42 height 5
type input "sun"
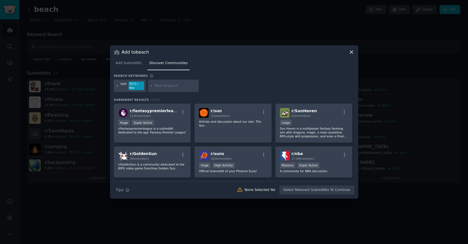
click at [118, 87] on icon at bounding box center [117, 85] width 3 height 3
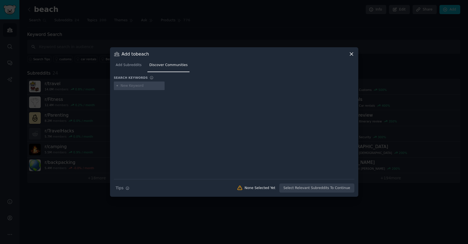
click at [130, 87] on input "text" at bounding box center [141, 86] width 42 height 5
type input "beach"
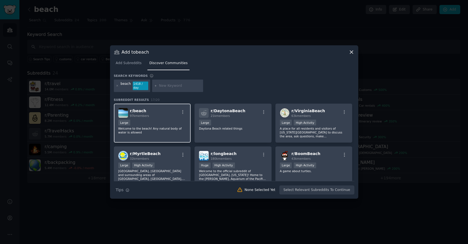
click at [169, 117] on div "r/ beach 97k members Large Welcome to the beach! Any natural body of water is a…" at bounding box center [152, 123] width 77 height 39
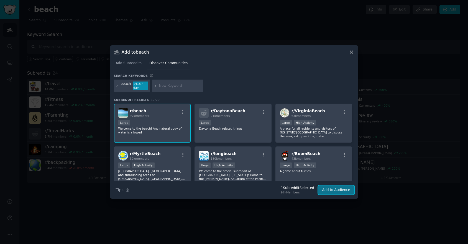
click at [336, 187] on button "Add to Audience" at bounding box center [336, 190] width 36 height 9
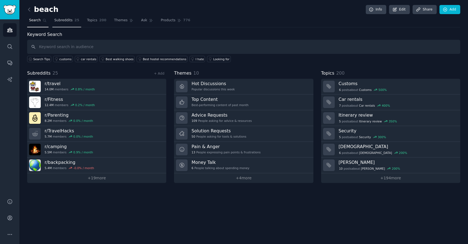
click at [69, 18] on span "Subreddits" at bounding box center [63, 20] width 18 height 5
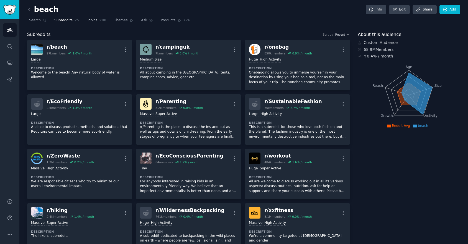
click at [94, 20] on span "Topics" at bounding box center [92, 20] width 10 height 5
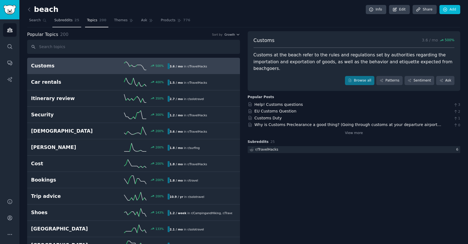
click at [62, 22] on span "Subreddits" at bounding box center [63, 20] width 18 height 5
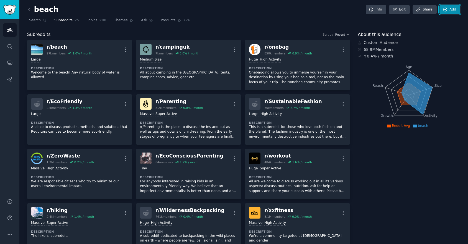
click at [447, 9] on link "Add" at bounding box center [449, 9] width 21 height 9
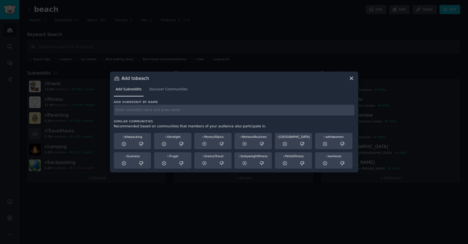
click at [135, 112] on input "text" at bounding box center [234, 110] width 240 height 11
click at [144, 112] on input "swimming" at bounding box center [234, 110] width 240 height 11
type input "swimming"
click at [158, 91] on span "Discover Communities" at bounding box center [168, 89] width 38 height 5
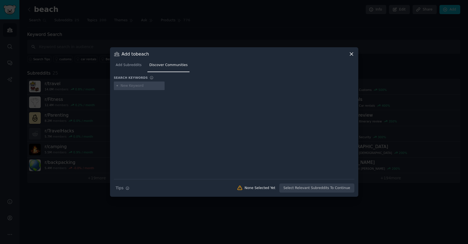
click at [128, 86] on input "text" at bounding box center [141, 86] width 42 height 5
type input "swimming"
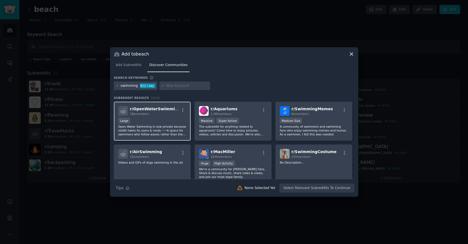
click at [165, 119] on div "Large" at bounding box center [152, 121] width 68 height 7
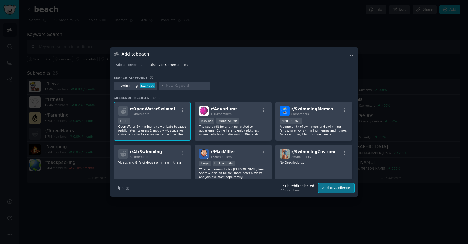
click at [334, 190] on button "Add to Audience" at bounding box center [336, 188] width 36 height 9
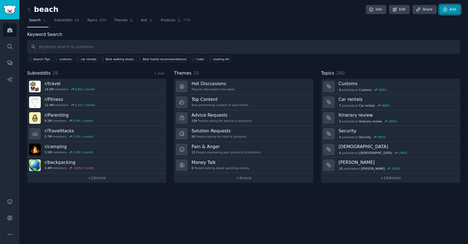
click at [452, 11] on link "Add" at bounding box center [449, 9] width 21 height 9
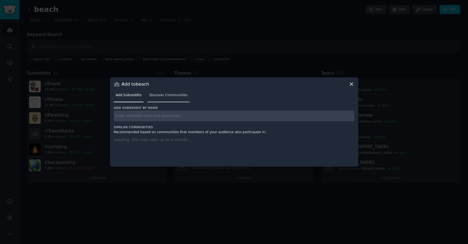
click at [161, 95] on span "Discover Communities" at bounding box center [168, 95] width 38 height 5
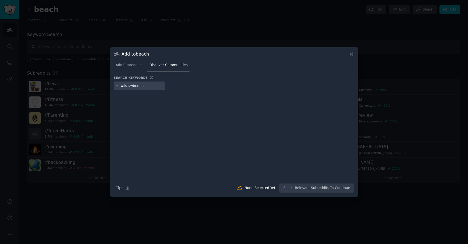
type input "wild swimming"
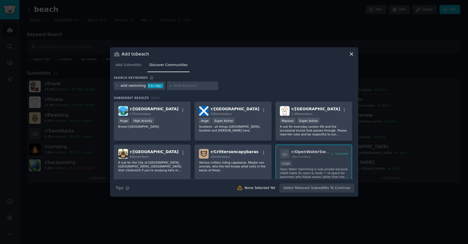
click at [176, 85] on input "text" at bounding box center [195, 86] width 42 height 5
type input "cold water swimming"
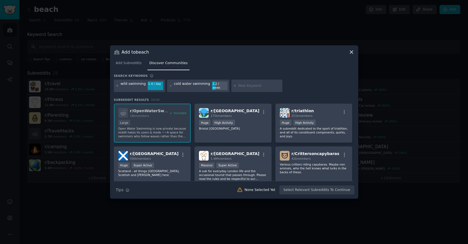
click at [117, 86] on icon at bounding box center [117, 85] width 3 height 3
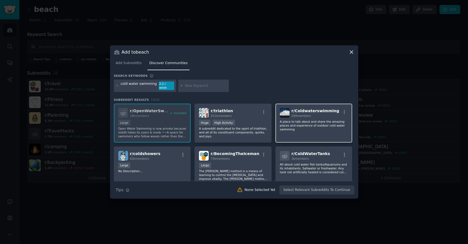
click at [313, 126] on p "A place to talk about and share the amazing places and experience of outdoor co…" at bounding box center [314, 126] width 68 height 12
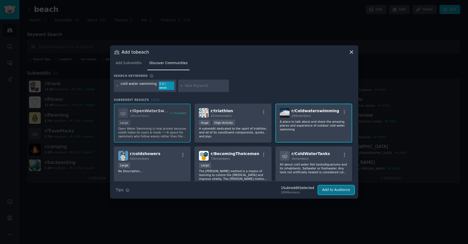
click at [331, 187] on button "Add to Audience" at bounding box center [336, 190] width 36 height 9
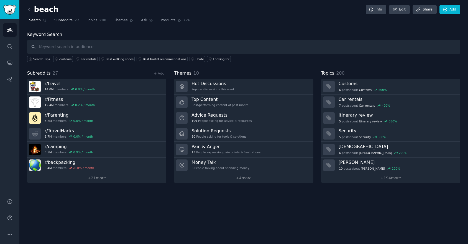
click at [63, 20] on span "Subreddits" at bounding box center [63, 20] width 18 height 5
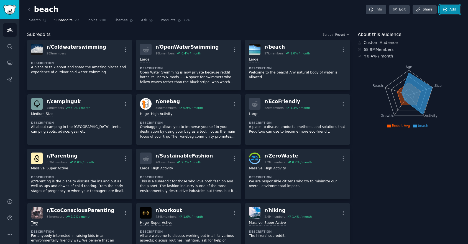
click at [448, 11] on link "Add" at bounding box center [449, 9] width 21 height 9
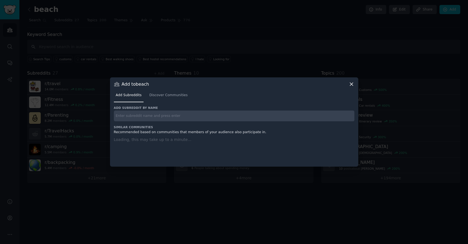
click at [152, 118] on input "text" at bounding box center [234, 116] width 240 height 11
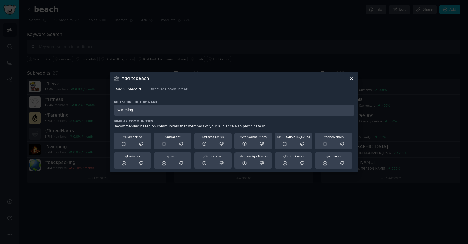
type input "swimming"
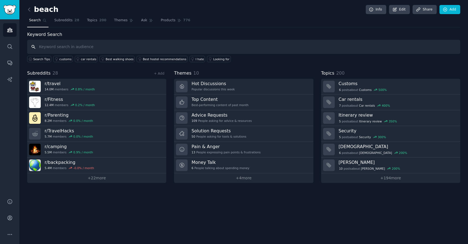
click at [90, 48] on input "text" at bounding box center [243, 47] width 433 height 14
click at [58, 49] on input "text" at bounding box center [243, 47] width 433 height 14
click at [70, 21] on span "Subreddits" at bounding box center [63, 20] width 18 height 5
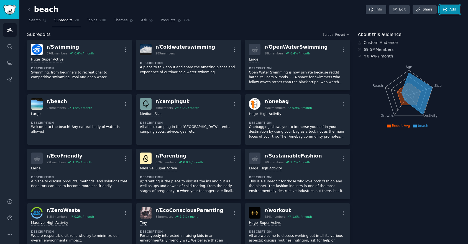
click at [446, 10] on link "Add" at bounding box center [449, 9] width 21 height 9
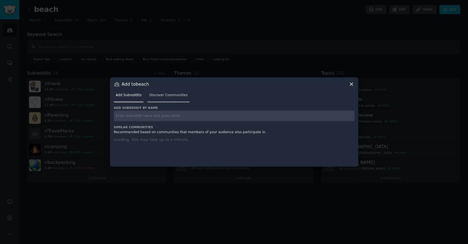
click at [166, 96] on span "Discover Communities" at bounding box center [168, 95] width 38 height 5
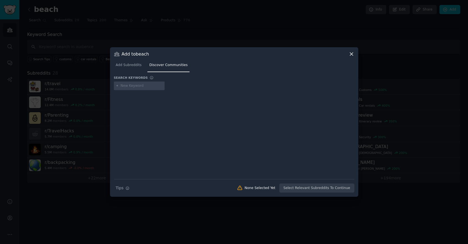
type input "Lifestyle Influencers"
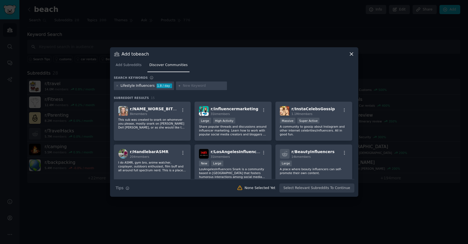
click at [351, 54] on icon at bounding box center [351, 54] width 3 height 3
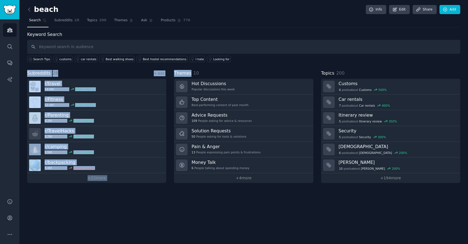
click at [274, 62] on div "Keyword Search Search Tips customs car rentals Best walking shoes Best hostel r…" at bounding box center [243, 107] width 433 height 152
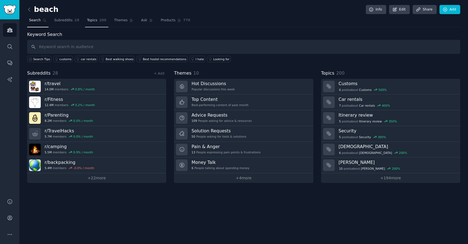
click at [97, 19] on link "Topics 200" at bounding box center [96, 21] width 23 height 11
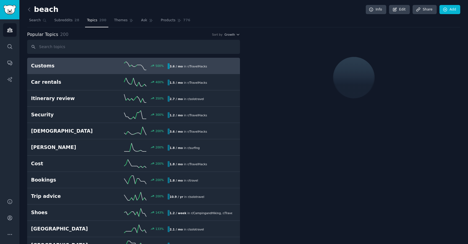
click at [52, 66] on h2 "Customs" at bounding box center [65, 66] width 68 height 7
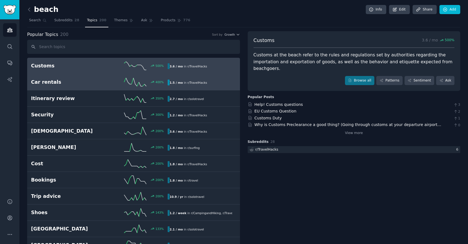
click at [55, 80] on h2 "Car rentals" at bounding box center [65, 82] width 68 height 7
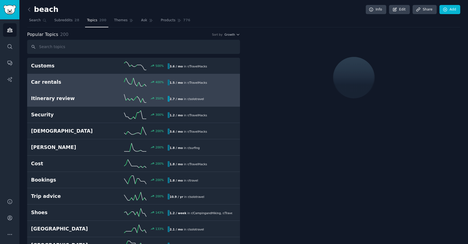
click at [60, 97] on h2 "Itinerary review" at bounding box center [65, 98] width 68 height 7
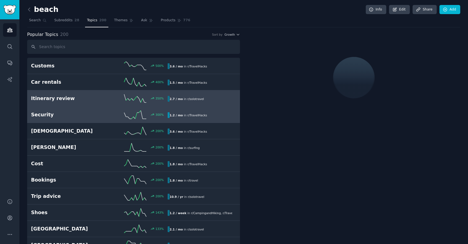
click at [57, 114] on h2 "Security" at bounding box center [65, 115] width 68 height 7
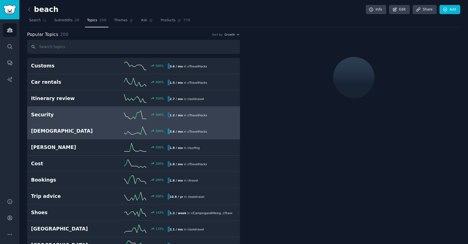
click at [59, 131] on h2 "Esim" at bounding box center [65, 131] width 68 height 7
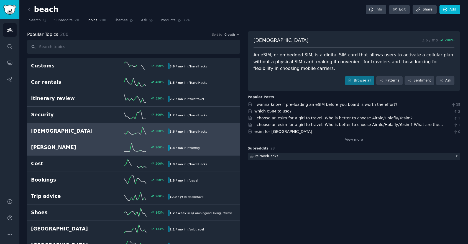
click at [48, 147] on h2 "Eddie" at bounding box center [65, 147] width 68 height 7
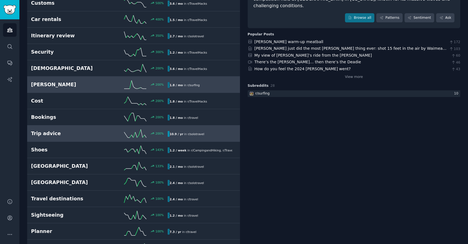
scroll to position [67, 0]
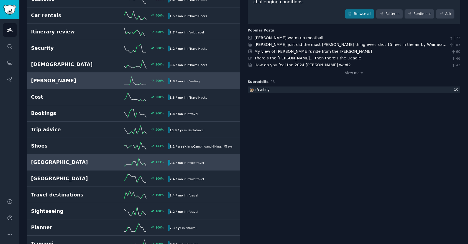
click at [78, 161] on h2 "Southeast asia" at bounding box center [65, 162] width 68 height 7
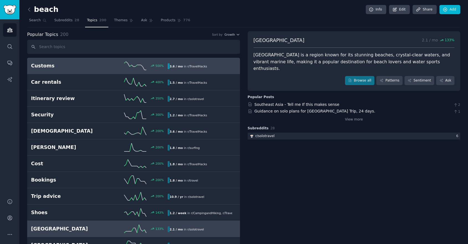
click at [93, 69] on div "Customs 500 % 3.6 / mo in r/ TravelHacks" at bounding box center [133, 66] width 205 height 8
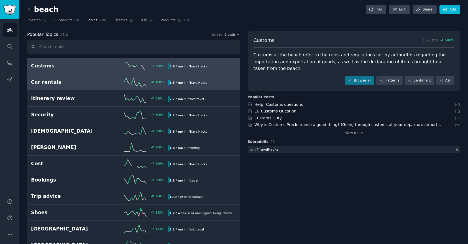
click at [86, 87] on link "Car rentals 400 % 1.5 / mo in r/ TravelHacks" at bounding box center [133, 82] width 213 height 16
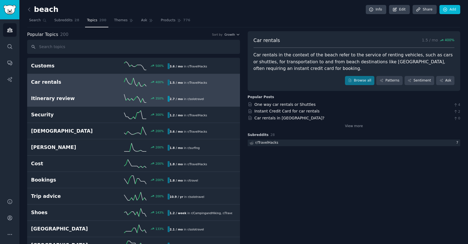
click at [90, 96] on h2 "Itinerary review" at bounding box center [65, 98] width 68 height 7
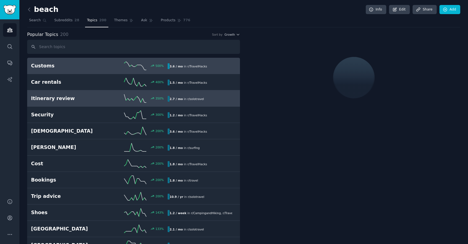
click at [78, 64] on h2 "Customs" at bounding box center [65, 66] width 68 height 7
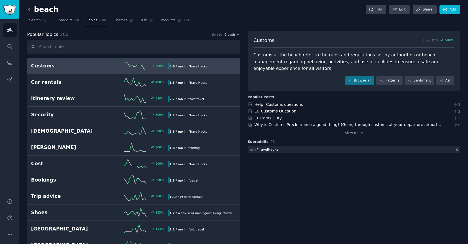
click at [28, 11] on icon at bounding box center [29, 10] width 6 height 6
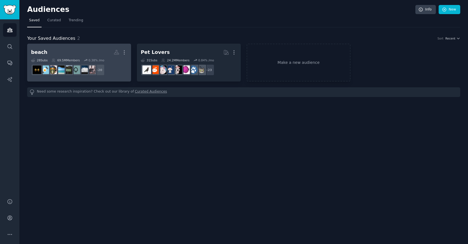
click at [73, 50] on h2 "beach More" at bounding box center [79, 53] width 96 height 10
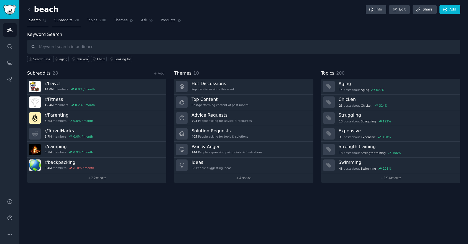
click at [66, 23] on link "Subreddits 28" at bounding box center [66, 21] width 29 height 11
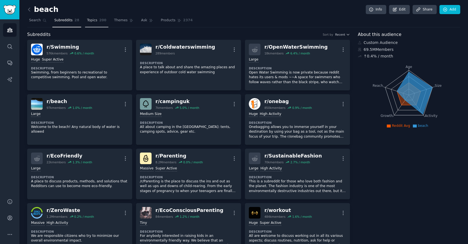
click at [93, 21] on span "Topics" at bounding box center [92, 20] width 10 height 5
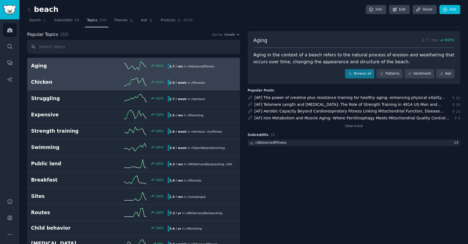
click at [57, 82] on h2 "Chicken" at bounding box center [65, 82] width 68 height 7
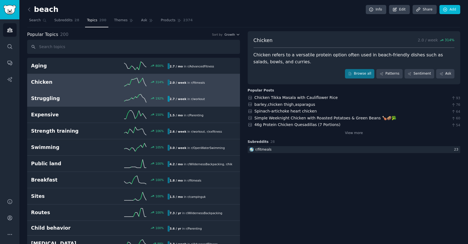
click at [68, 104] on link "Struggling 192 % 2.7 / week in r/ workout" at bounding box center [133, 99] width 213 height 16
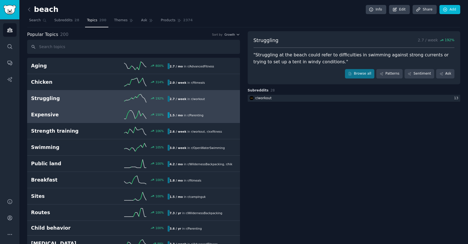
click at [70, 121] on link "Expensive 150 % 1.5 / mo in r/ Parenting" at bounding box center [133, 115] width 213 height 16
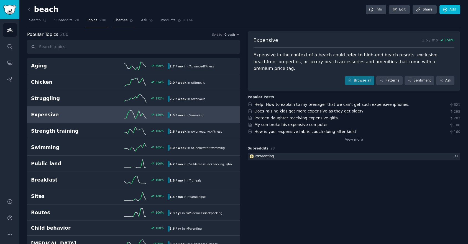
click at [123, 20] on span "Themes" at bounding box center [121, 20] width 14 height 5
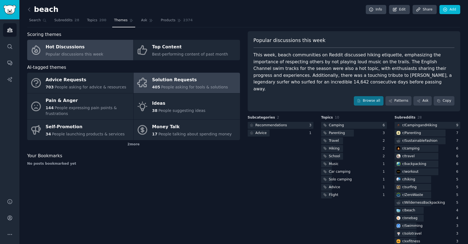
click at [182, 87] on span "People asking for tools & solutions" at bounding box center [194, 87] width 67 height 4
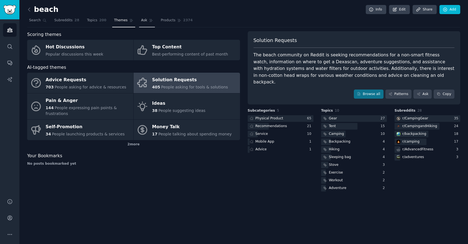
click at [141, 18] on span "Ask" at bounding box center [144, 20] width 6 height 5
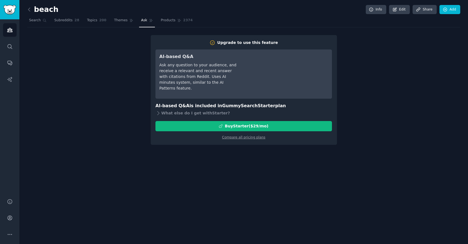
click at [156, 22] on nav "Search Subreddits 28 Topics 200 Themes Ask Products 2374" at bounding box center [243, 21] width 433 height 11
click at [164, 21] on span "Products" at bounding box center [168, 20] width 15 height 5
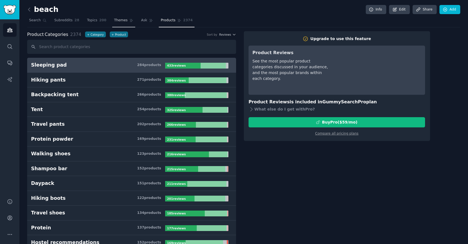
click at [121, 22] on span "Themes" at bounding box center [121, 20] width 14 height 5
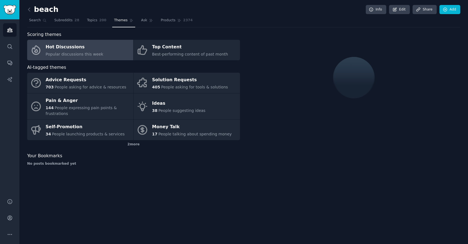
click at [92, 46] on div "Hot Discussions" at bounding box center [75, 47] width 58 height 9
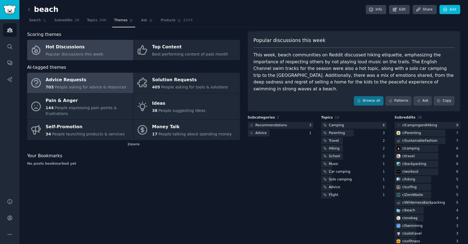
click at [94, 82] on div "Advice Requests" at bounding box center [86, 80] width 81 height 9
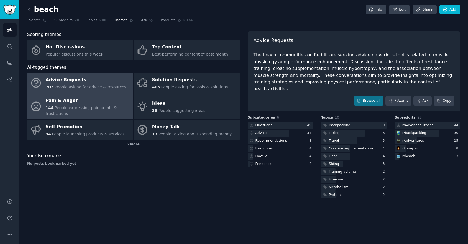
click at [91, 99] on div "Pain & Anger" at bounding box center [88, 100] width 85 height 9
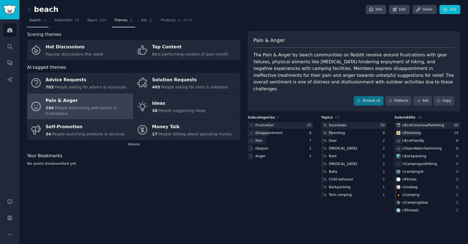
click at [38, 22] on span "Search" at bounding box center [35, 20] width 12 height 5
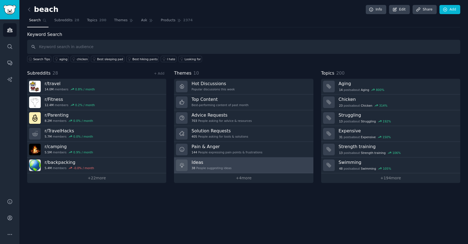
click at [208, 164] on h3 "Ideas" at bounding box center [211, 163] width 40 height 6
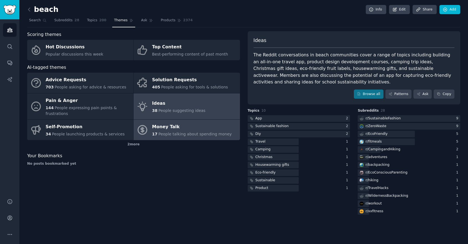
click at [181, 125] on div "Money Talk" at bounding box center [192, 127] width 80 height 9
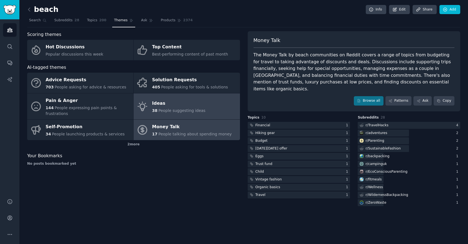
click at [166, 110] on span "People suggesting ideas" at bounding box center [181, 111] width 47 height 4
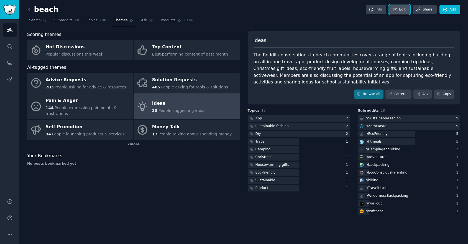
click at [400, 12] on link "Edit" at bounding box center [399, 9] width 21 height 9
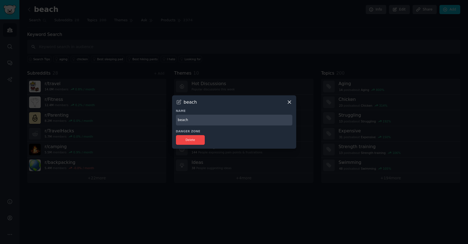
drag, startPoint x: 194, startPoint y: 121, endPoint x: 122, endPoint y: 121, distance: 71.7
click at [122, 121] on div "​ beach Name beach Danger Zone Delete" at bounding box center [234, 122] width 464 height 244
click at [254, 120] on input "DB" at bounding box center [234, 120] width 116 height 11
type input "DB"
click at [259, 54] on div at bounding box center [234, 122] width 468 height 244
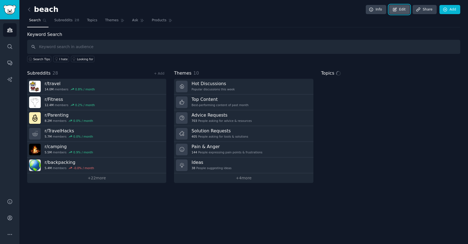
click at [401, 7] on link "Edit" at bounding box center [399, 9] width 21 height 9
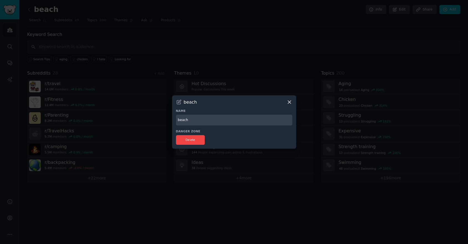
drag, startPoint x: 195, startPoint y: 120, endPoint x: 160, endPoint y: 118, distance: 35.5
click at [160, 118] on div "​ beach Name beach Danger Zone Delete" at bounding box center [234, 122] width 464 height 244
click at [201, 122] on input "DB" at bounding box center [234, 120] width 116 height 11
type input "DB"
click at [195, 103] on h3 "beach" at bounding box center [190, 102] width 13 height 6
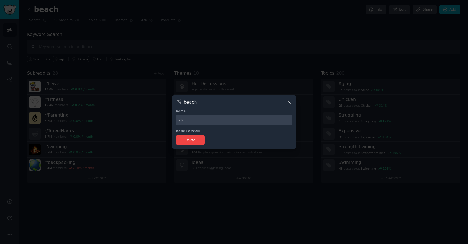
click at [253, 65] on div at bounding box center [234, 122] width 468 height 244
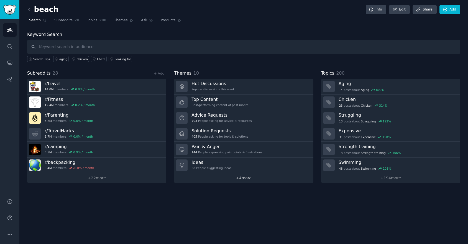
click at [243, 180] on link "+ 4 more" at bounding box center [243, 179] width 139 height 10
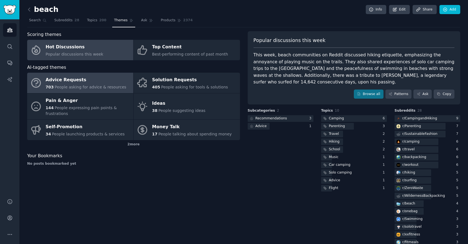
click at [61, 80] on div "Advice Requests" at bounding box center [86, 80] width 81 height 9
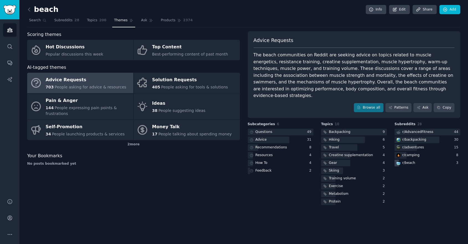
click at [410, 161] on div "r/ beach" at bounding box center [408, 163] width 13 height 5
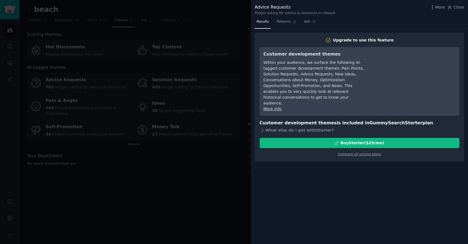
click at [222, 195] on div at bounding box center [234, 122] width 468 height 244
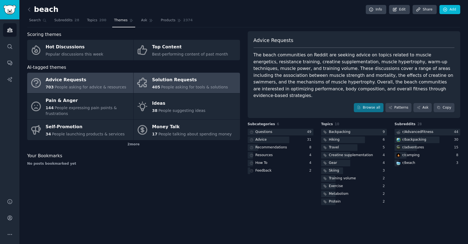
click at [173, 86] on span "People asking for tools & solutions" at bounding box center [194, 87] width 67 height 4
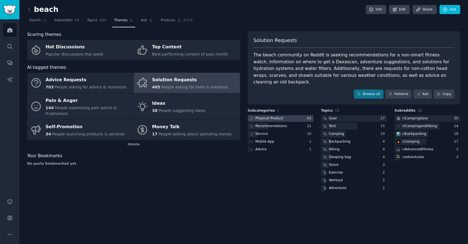
click at [280, 116] on div "Physical Product" at bounding box center [269, 118] width 28 height 5
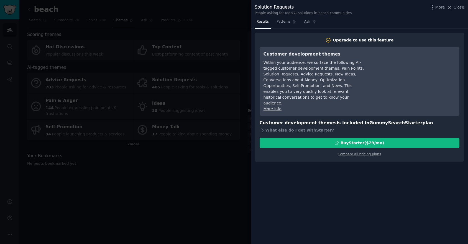
click at [202, 177] on div at bounding box center [234, 122] width 468 height 244
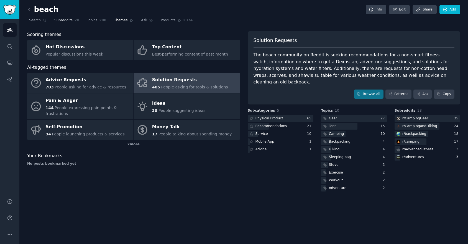
click at [65, 21] on span "Subreddits" at bounding box center [63, 20] width 18 height 5
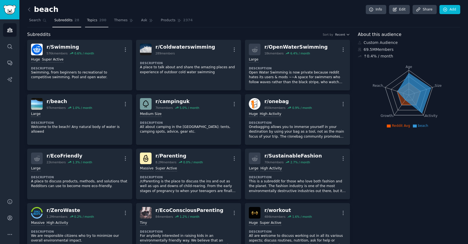
click at [99, 22] on span "200" at bounding box center [102, 20] width 7 height 5
